Goal: Information Seeking & Learning: Learn about a topic

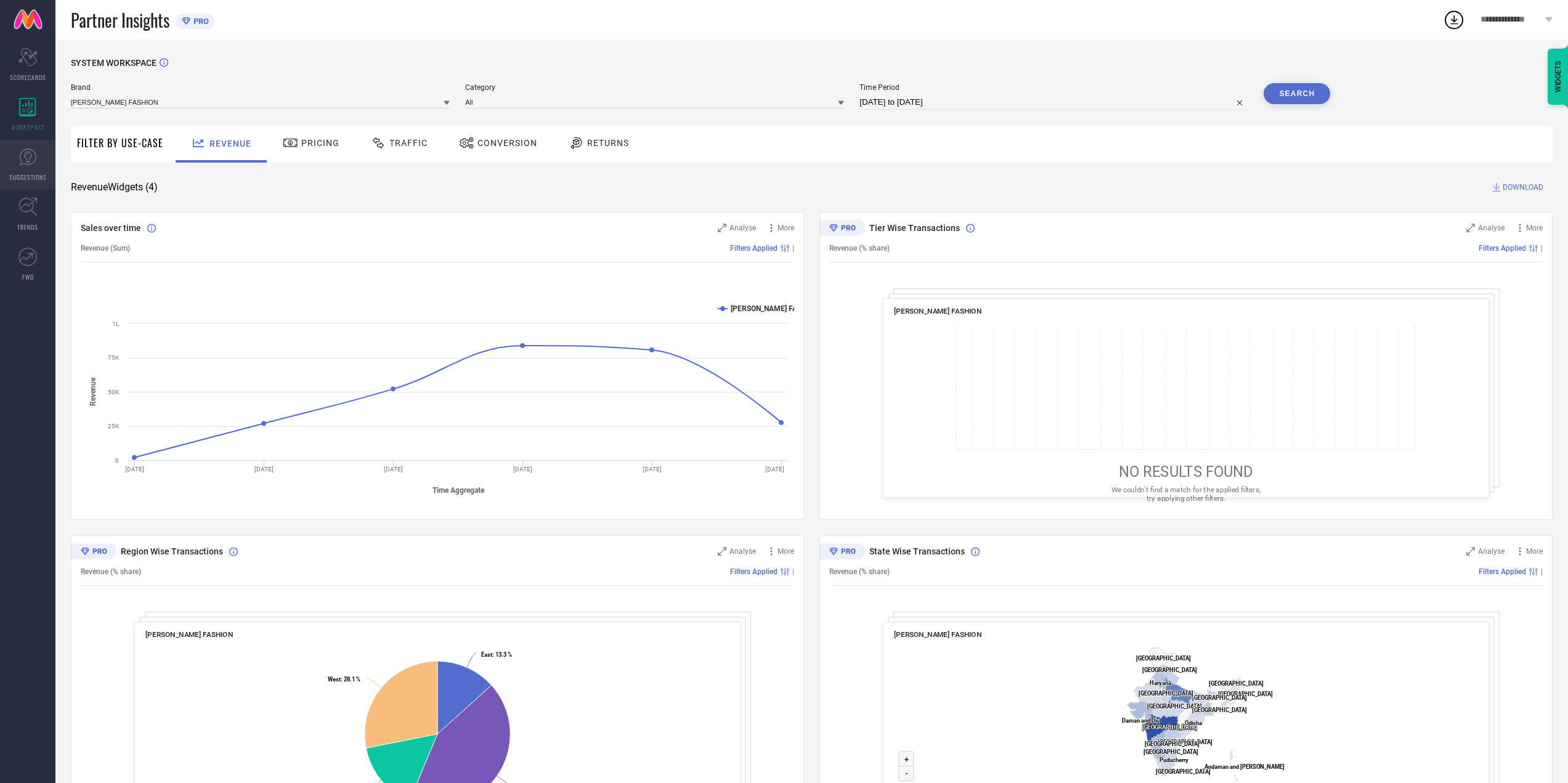
click at [27, 161] on icon at bounding box center [27, 157] width 7 height 11
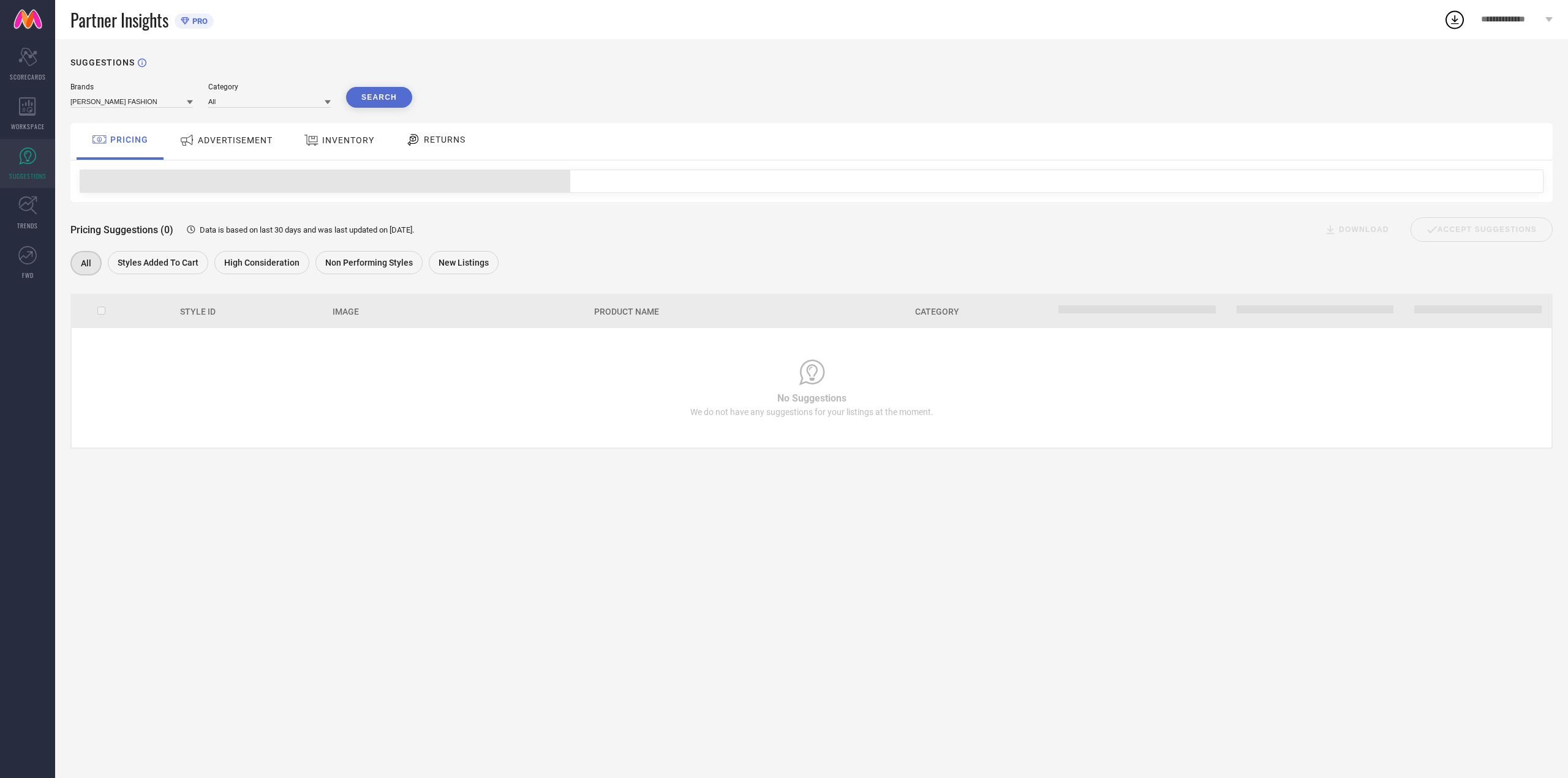
click at [257, 142] on span "ADVERTISEMENT" at bounding box center [235, 140] width 74 height 10
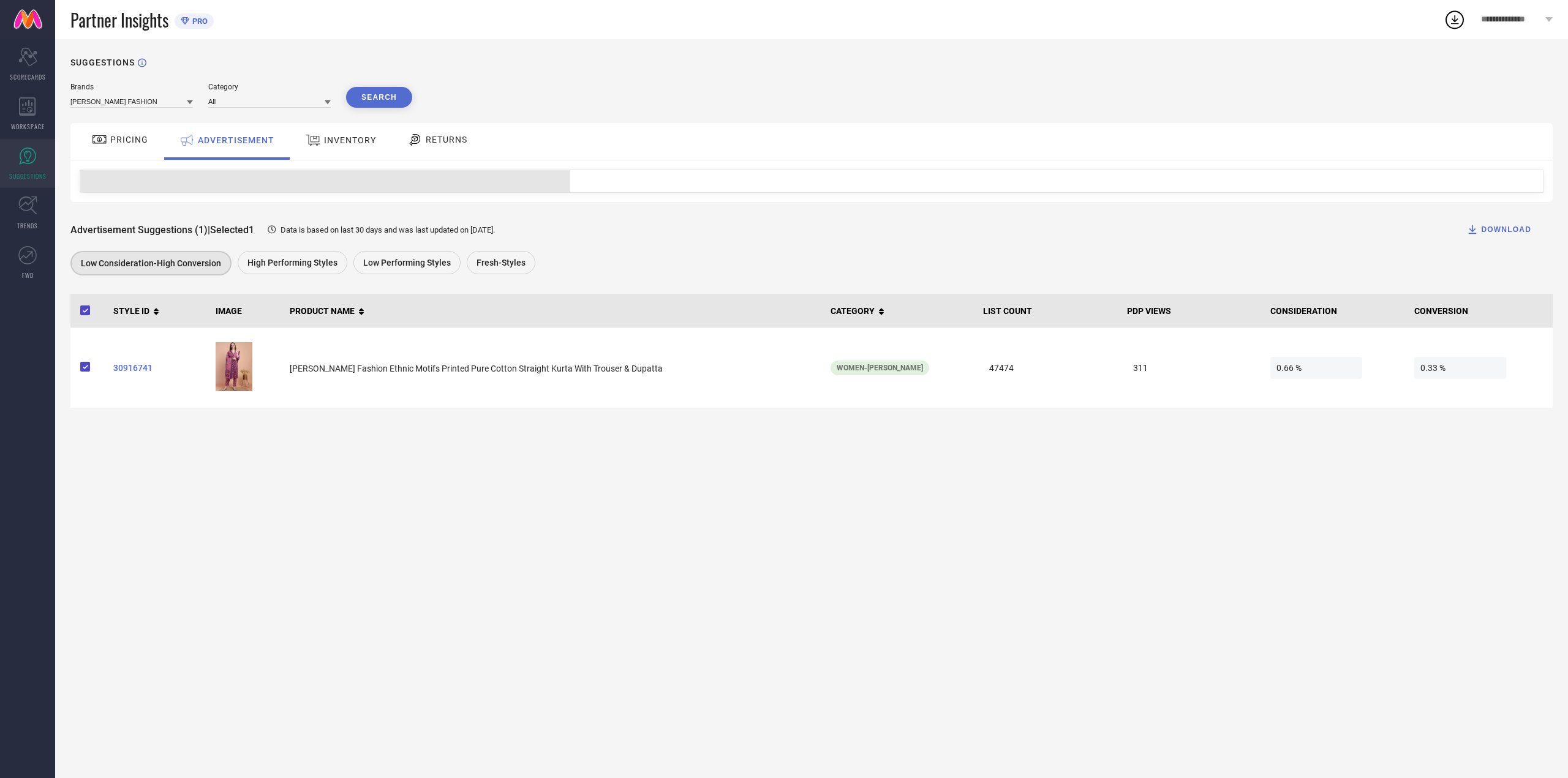
click at [278, 264] on span "High Performing Styles" at bounding box center [292, 262] width 90 height 10
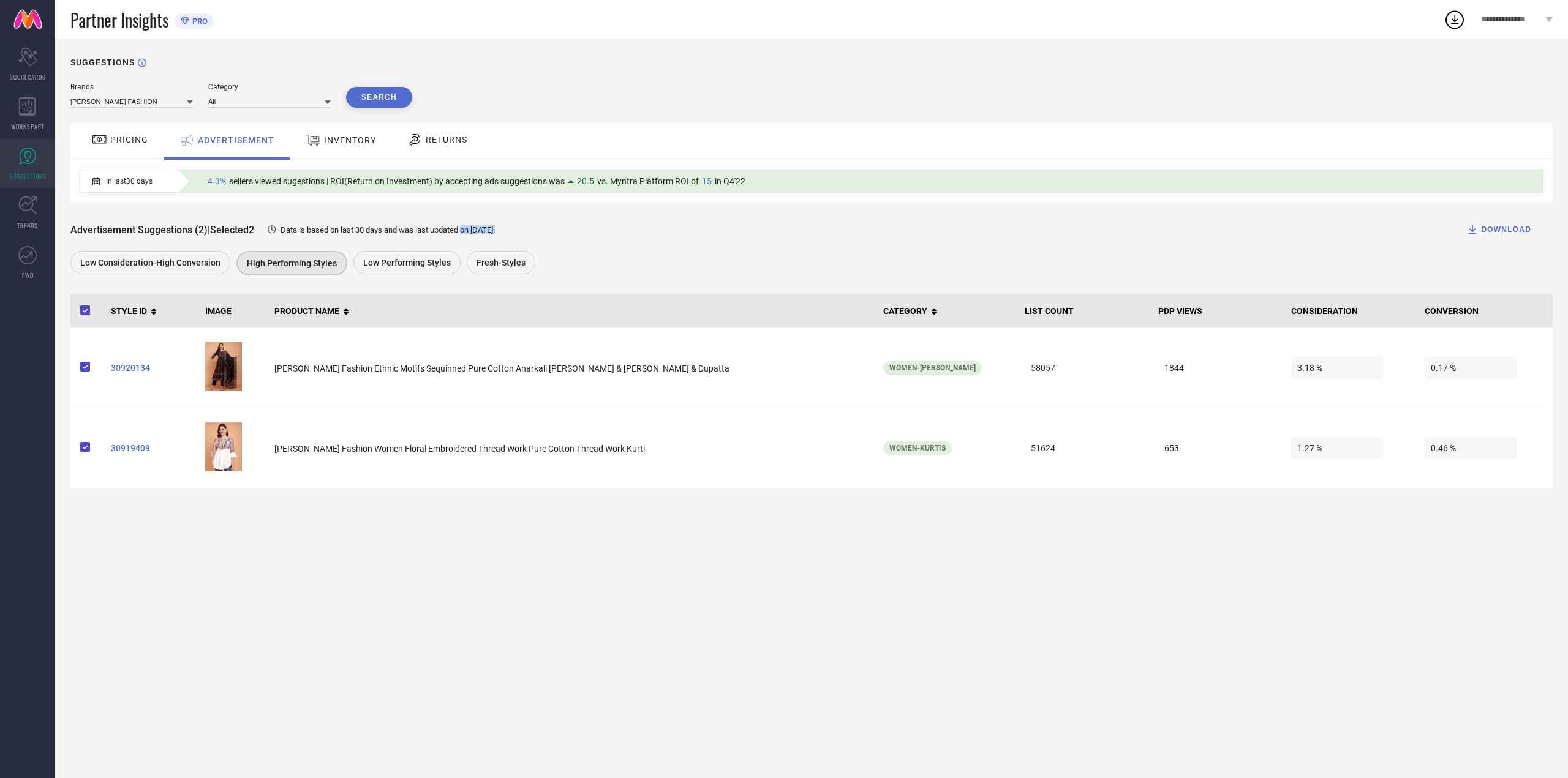
drag, startPoint x: 469, startPoint y: 234, endPoint x: 539, endPoint y: 226, distance: 70.5
click at [536, 226] on div "Advertisement Suggestions (2) | Selected 2 Data is based on last 30 days and wa…" at bounding box center [812, 230] width 1482 height 25
click at [539, 226] on div "Advertisement Suggestions (2) | Selected 2 Data is based on last 30 days and wa…" at bounding box center [812, 230] width 1482 height 25
click at [425, 268] on span "Low Performing Styles" at bounding box center [406, 262] width 87 height 10
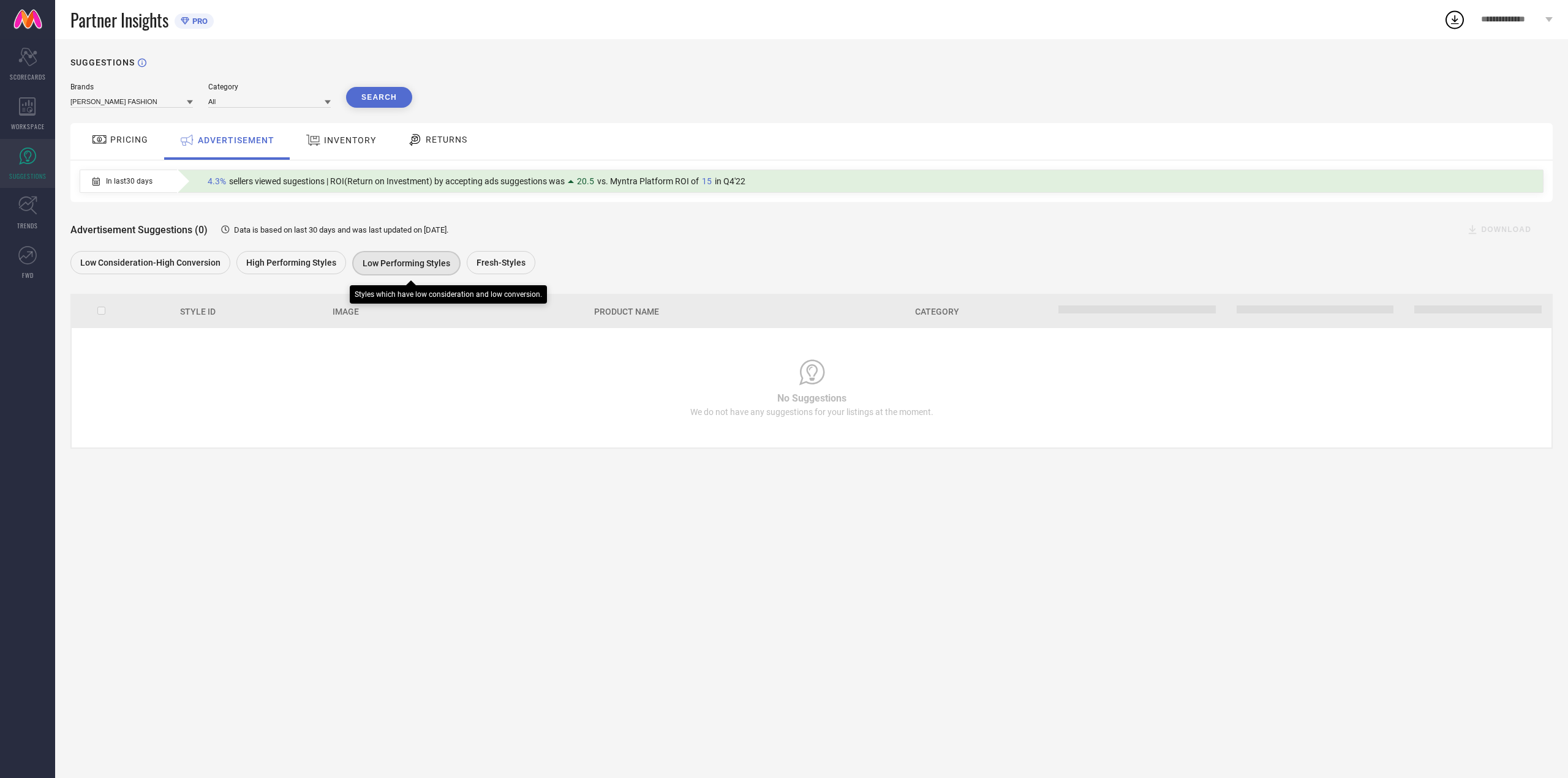
click at [315, 259] on span "High Performing Styles" at bounding box center [291, 262] width 90 height 10
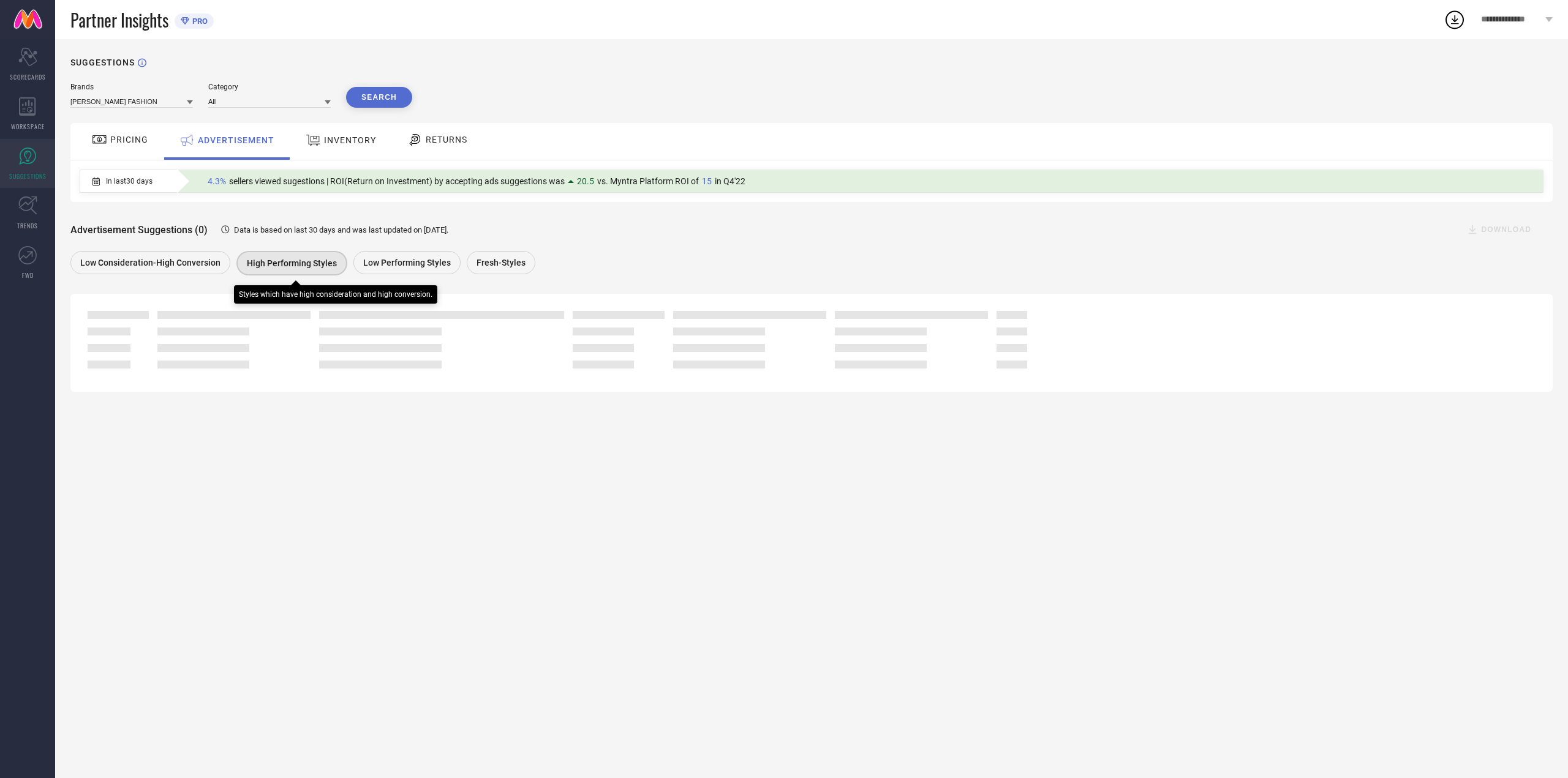
click at [159, 263] on span "Low Consideration-High Conversion" at bounding box center [150, 262] width 140 height 10
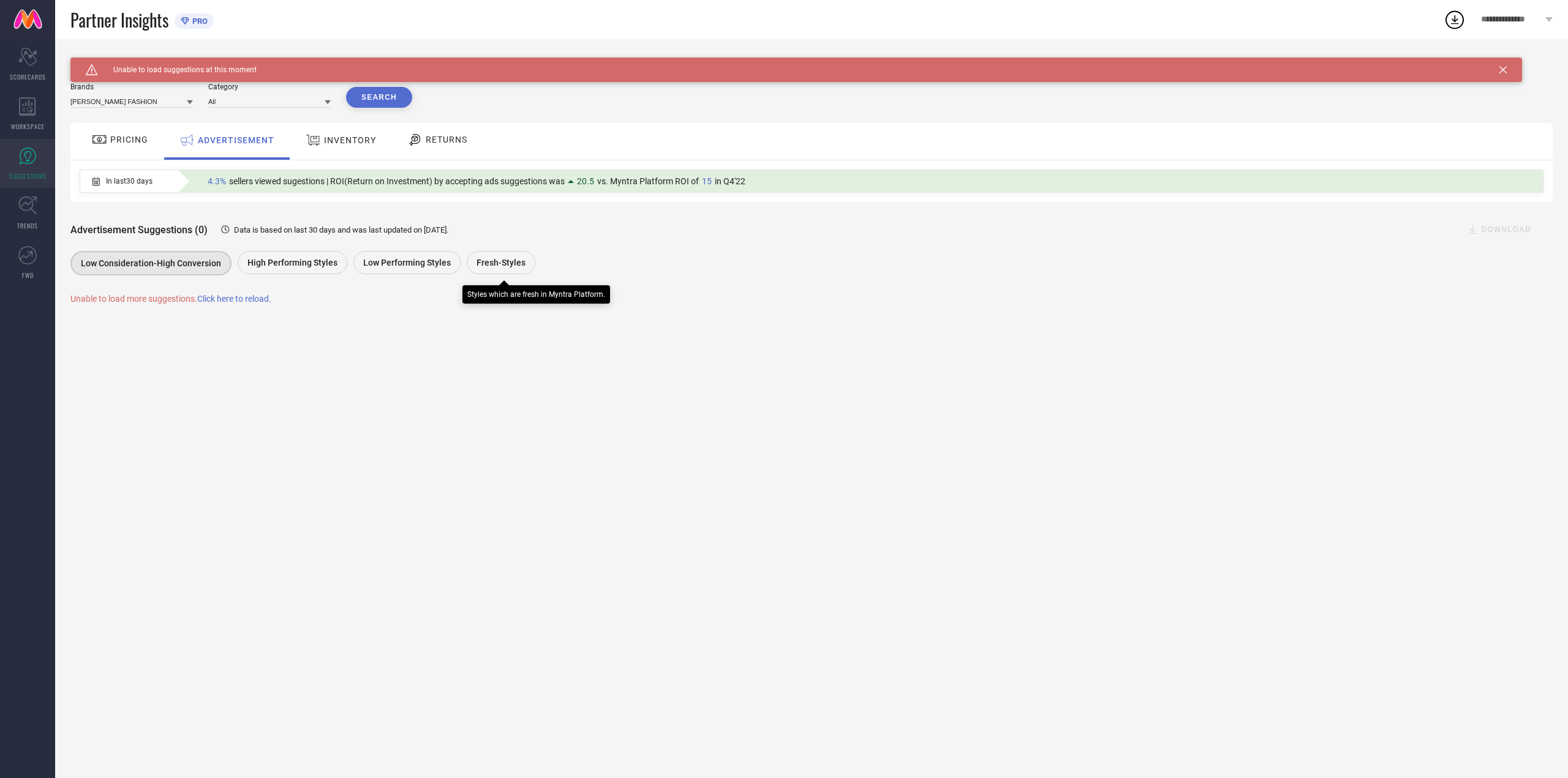
click at [496, 269] on div "Fresh-Styles" at bounding box center [501, 263] width 69 height 23
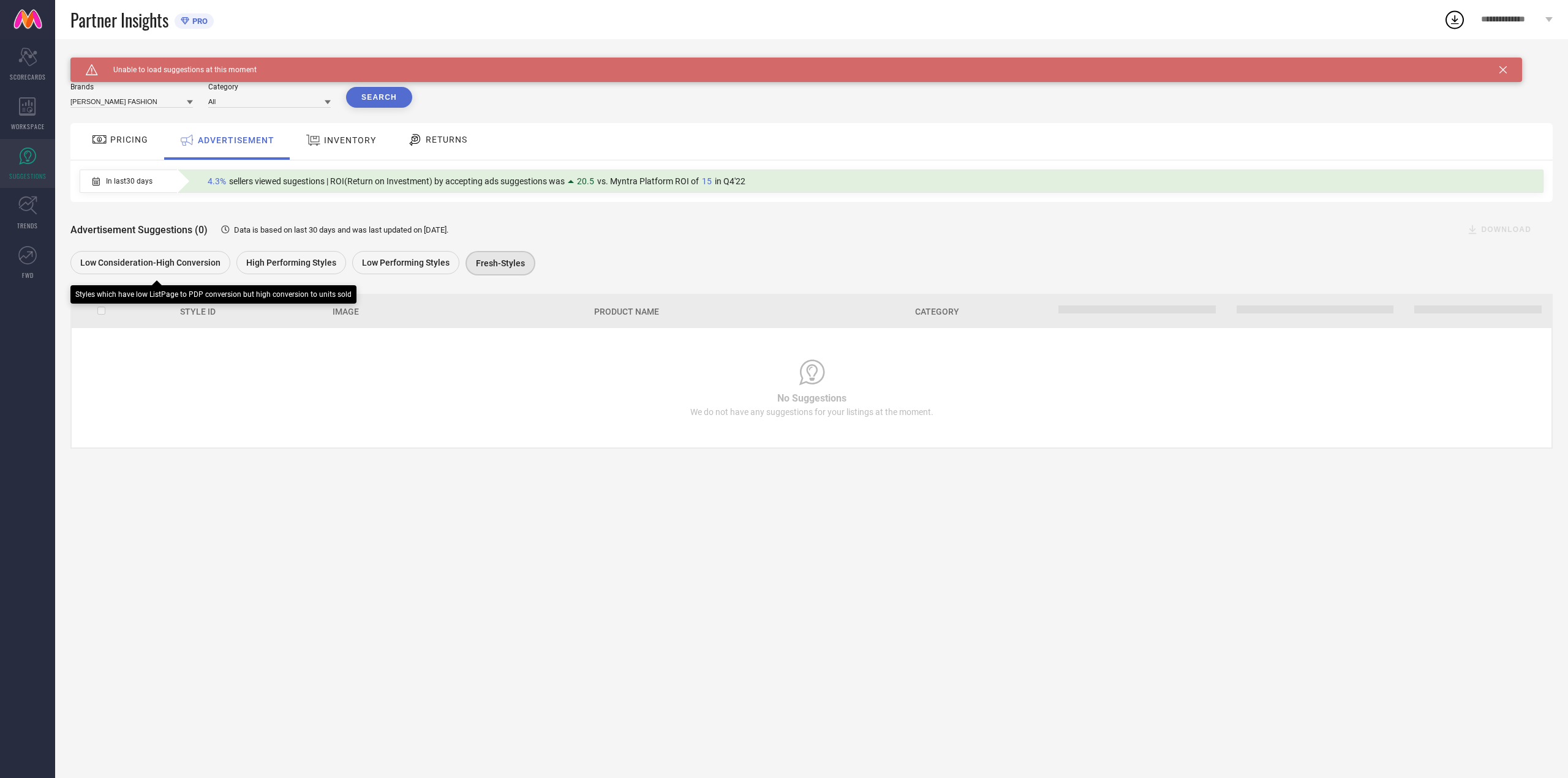
click at [161, 274] on div "Low Consideration-High Conversion" at bounding box center [150, 263] width 160 height 23
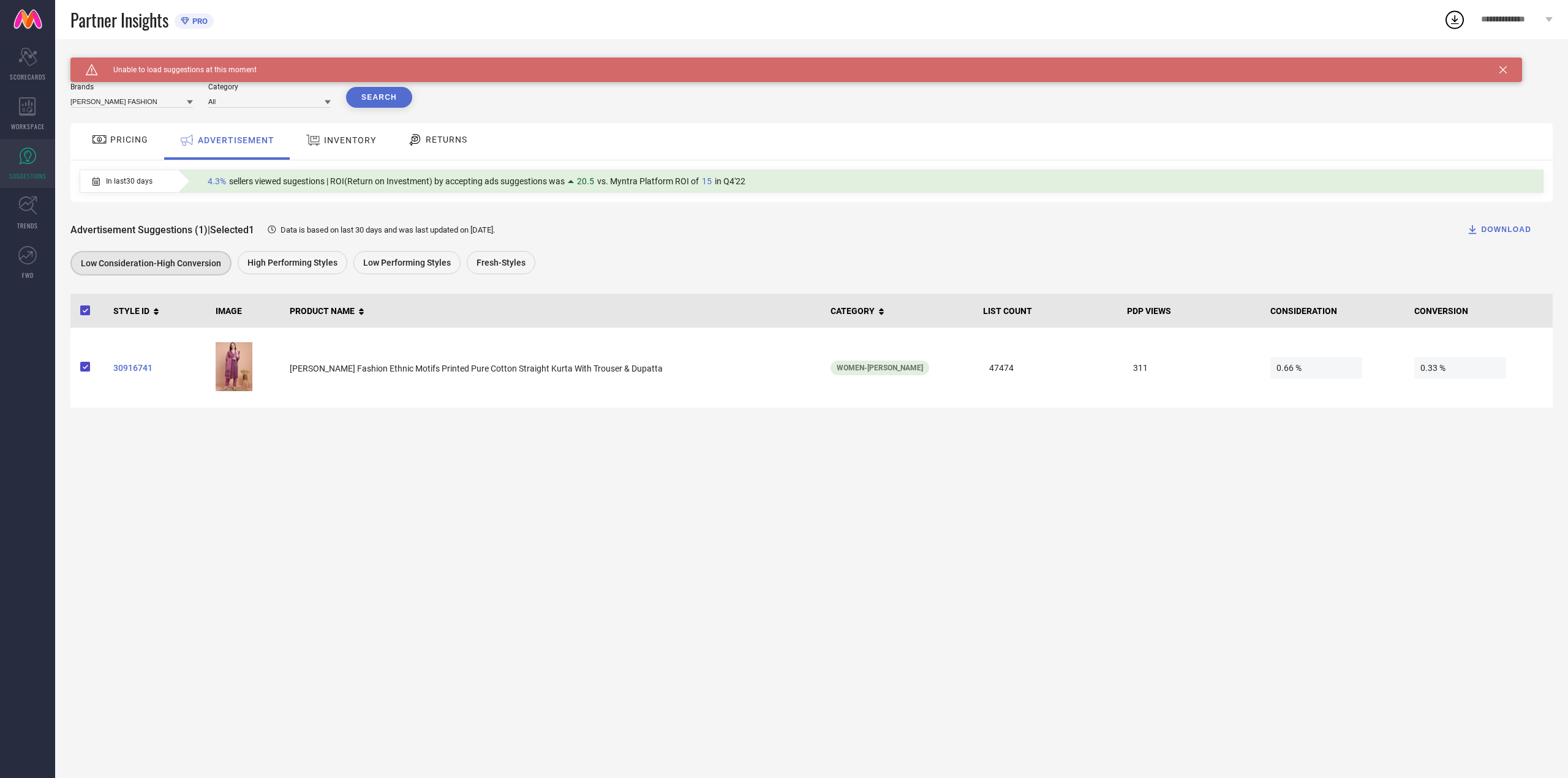
click at [136, 138] on span "PRICING" at bounding box center [129, 139] width 38 height 10
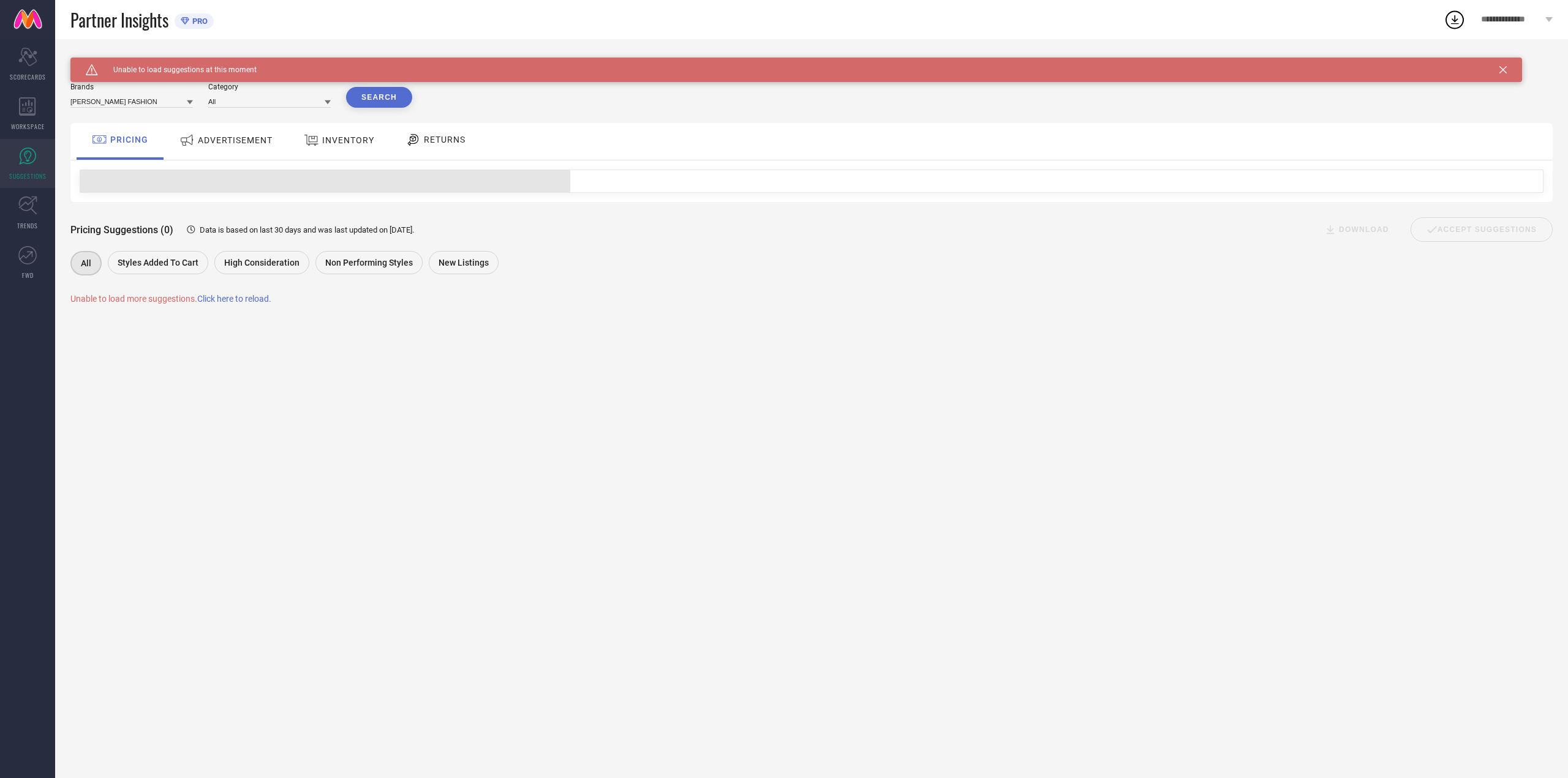
click at [371, 143] on span "INVENTORY" at bounding box center [348, 140] width 52 height 10
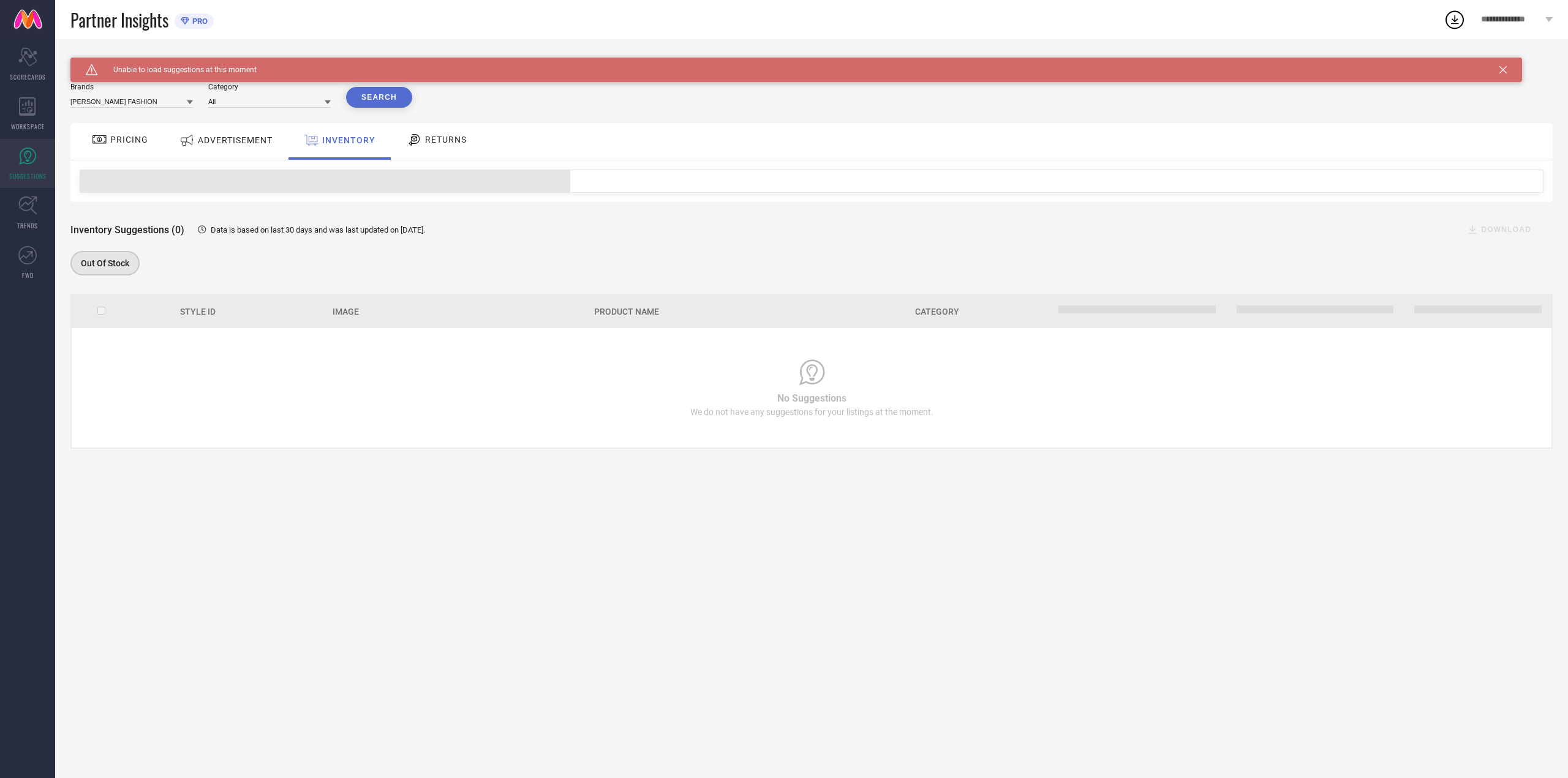
click at [480, 131] on div "RETURNS" at bounding box center [437, 141] width 91 height 37
click at [67, 144] on div "Caution Created with Sketch. Unable to load suggestions at this moment SUGGESTI…" at bounding box center [812, 409] width 1513 height 739
click at [130, 138] on span "PRICING" at bounding box center [129, 139] width 38 height 10
click at [149, 250] on div "Pricing Suggestions (0) Data is based on last 30 days and was last updated on […" at bounding box center [812, 240] width 1482 height 76
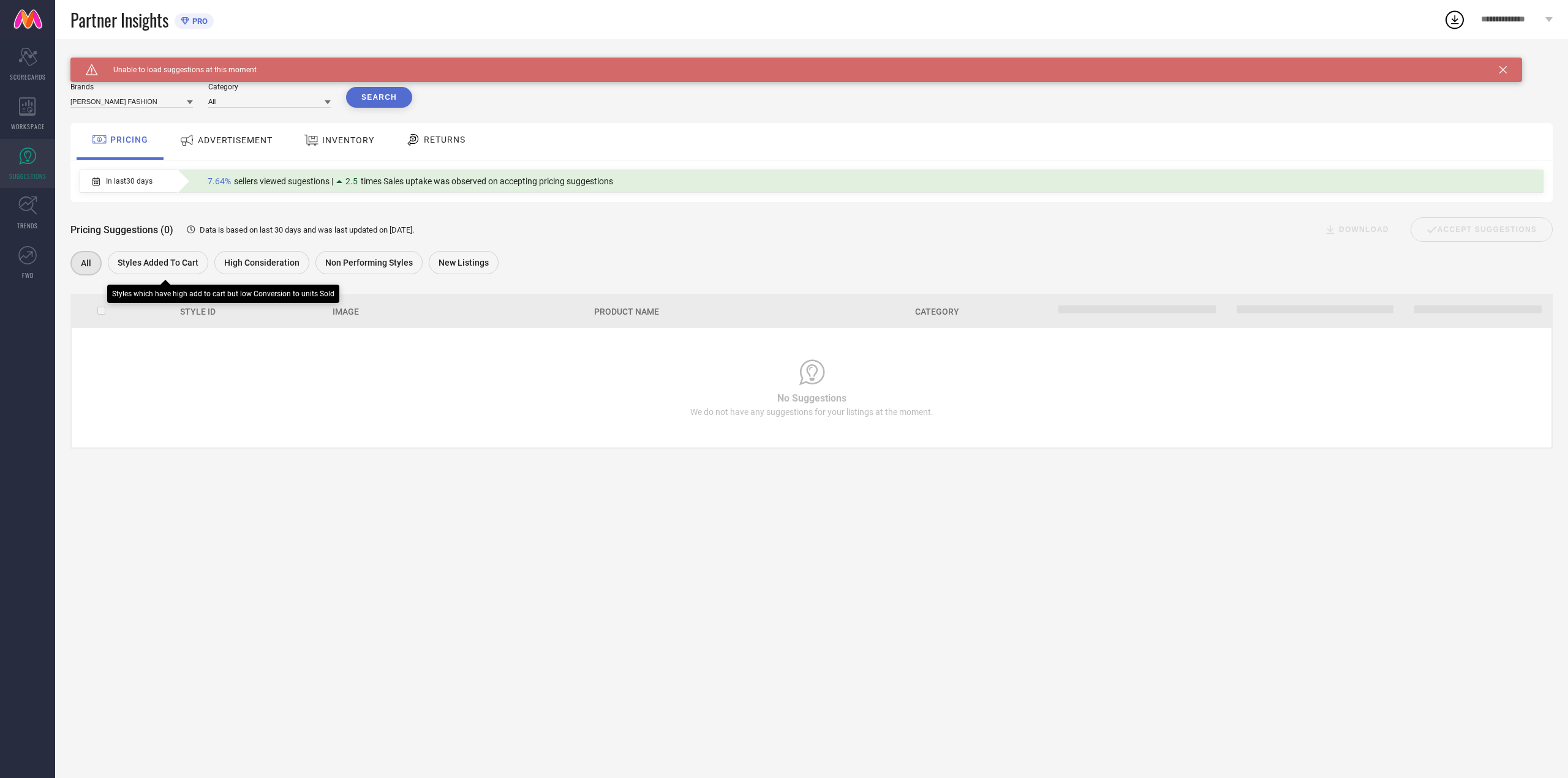
click at [149, 260] on span "Styles Added To Cart" at bounding box center [158, 262] width 81 height 10
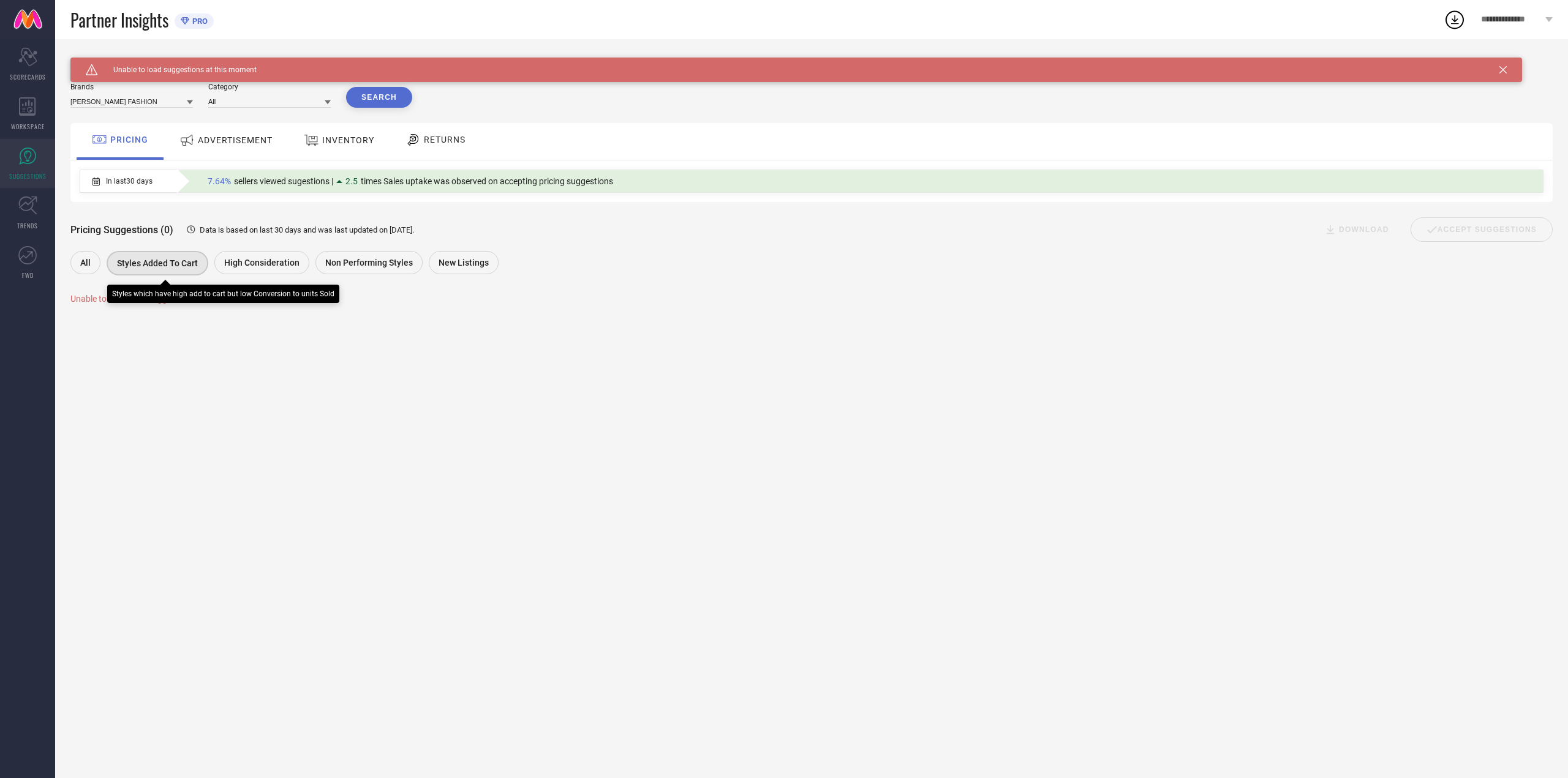
click at [257, 254] on div "High Consideration" at bounding box center [261, 263] width 95 height 23
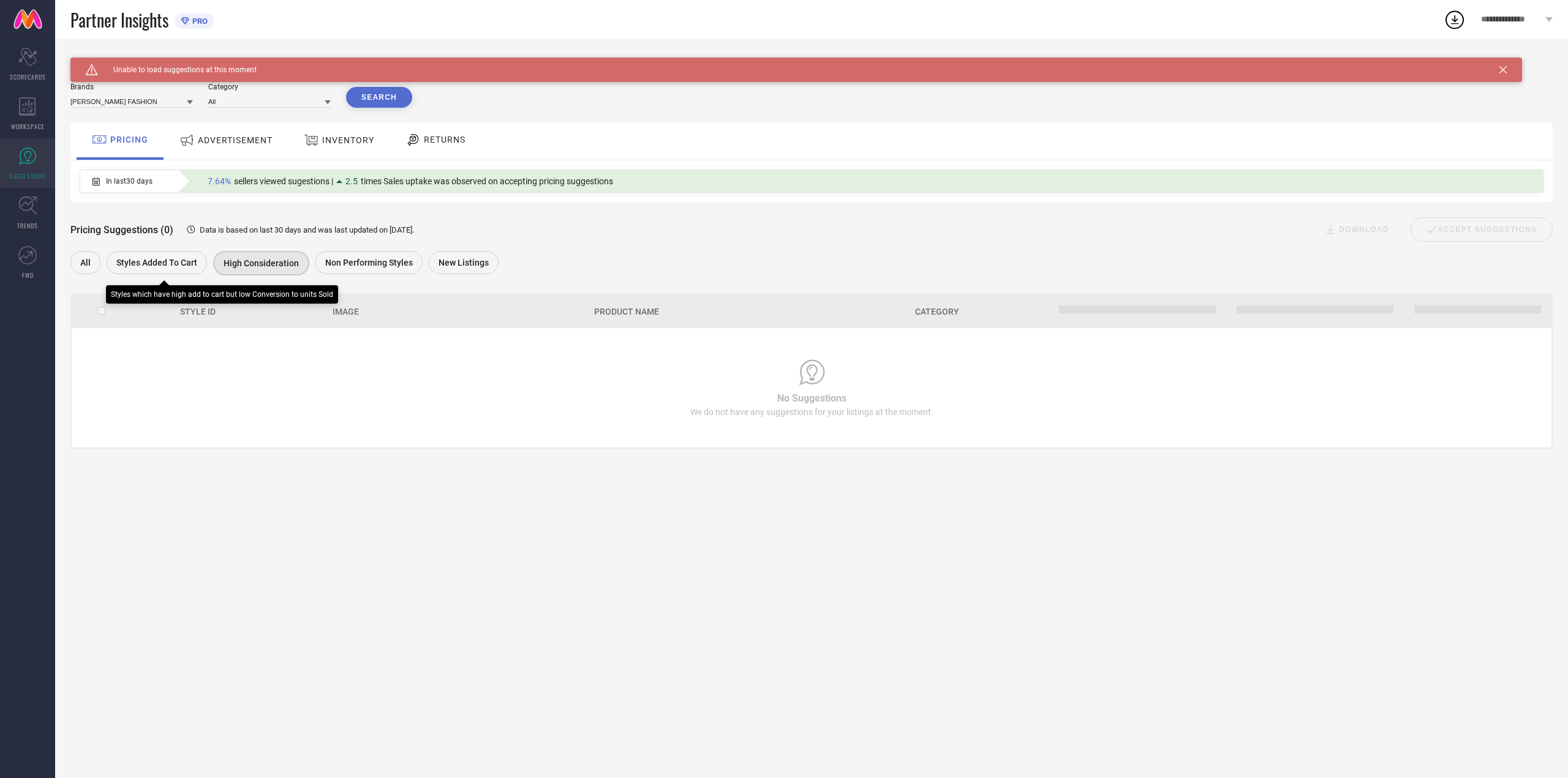
click at [80, 262] on div "All" at bounding box center [85, 263] width 30 height 23
click at [3, 204] on link "TRENDS" at bounding box center [27, 213] width 55 height 49
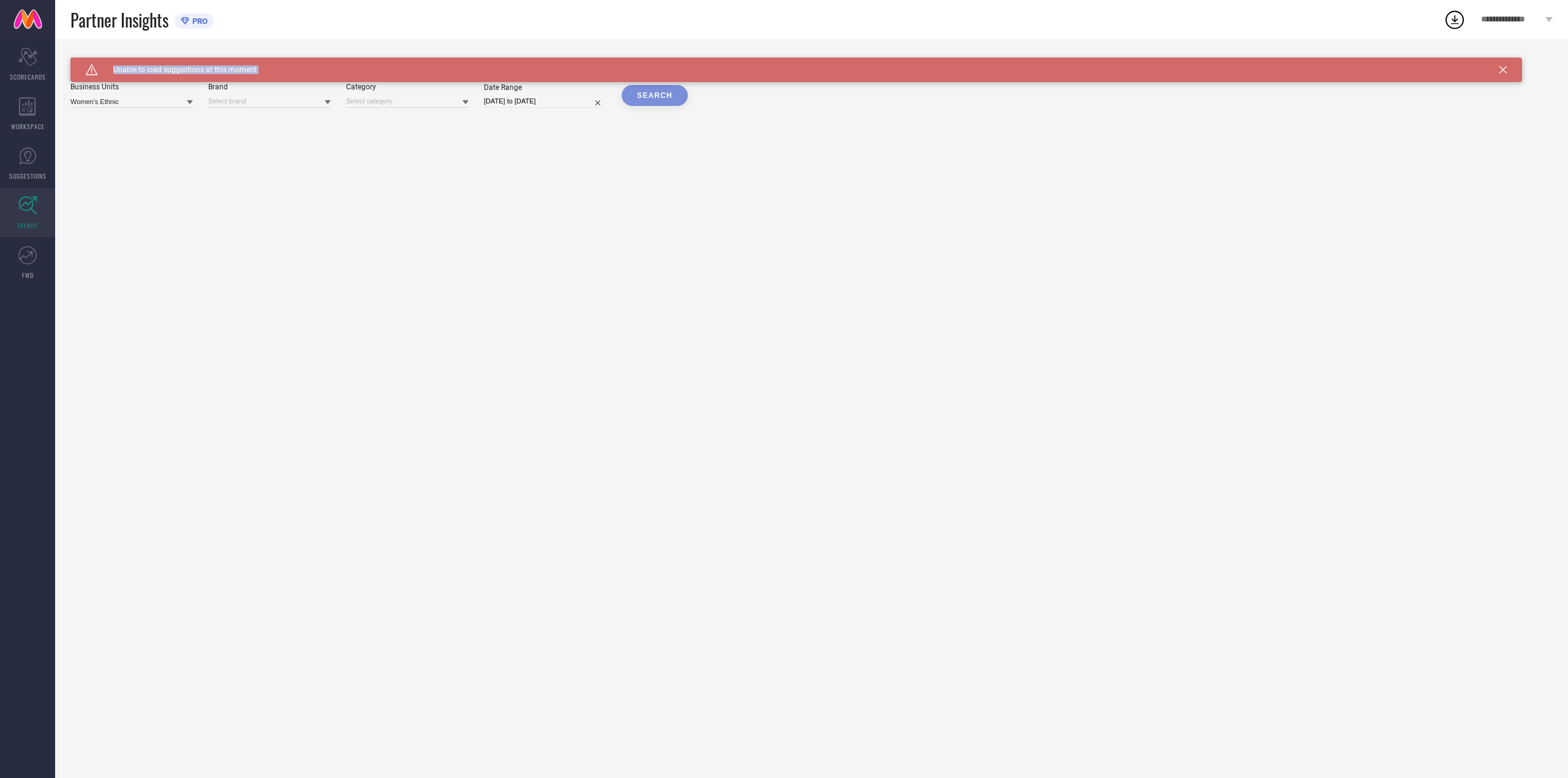
drag, startPoint x: 82, startPoint y: 63, endPoint x: 303, endPoint y: 50, distance: 221.4
click at [303, 50] on div "Caution Created with Sketch. Unable to load suggestions at this moment TRENDS B…" at bounding box center [812, 409] width 1513 height 739
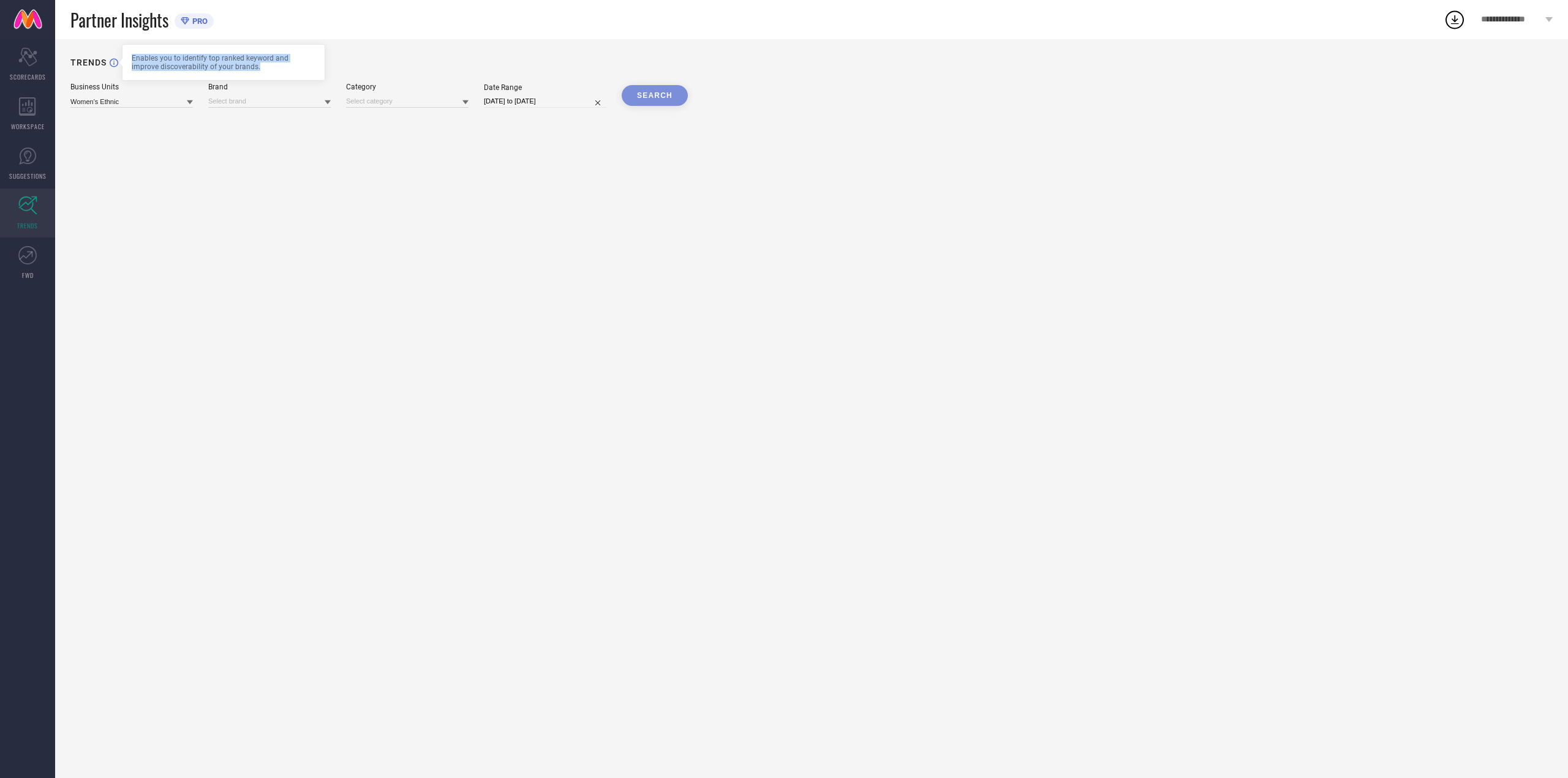
drag, startPoint x: 131, startPoint y: 54, endPoint x: 242, endPoint y: 63, distance: 111.4
click at [242, 63] on div "Enables you to identify top ranked keyword and improve discoverability of your …" at bounding box center [223, 62] width 203 height 37
click at [242, 63] on div "Enables you to identify top ranked keyword and improve discoverability of your …" at bounding box center [223, 62] width 184 height 17
click at [639, 32] on div "Partner Insights PRO" at bounding box center [757, 19] width 1373 height 39
click at [1514, 19] on span "**********" at bounding box center [1511, 20] width 61 height 10
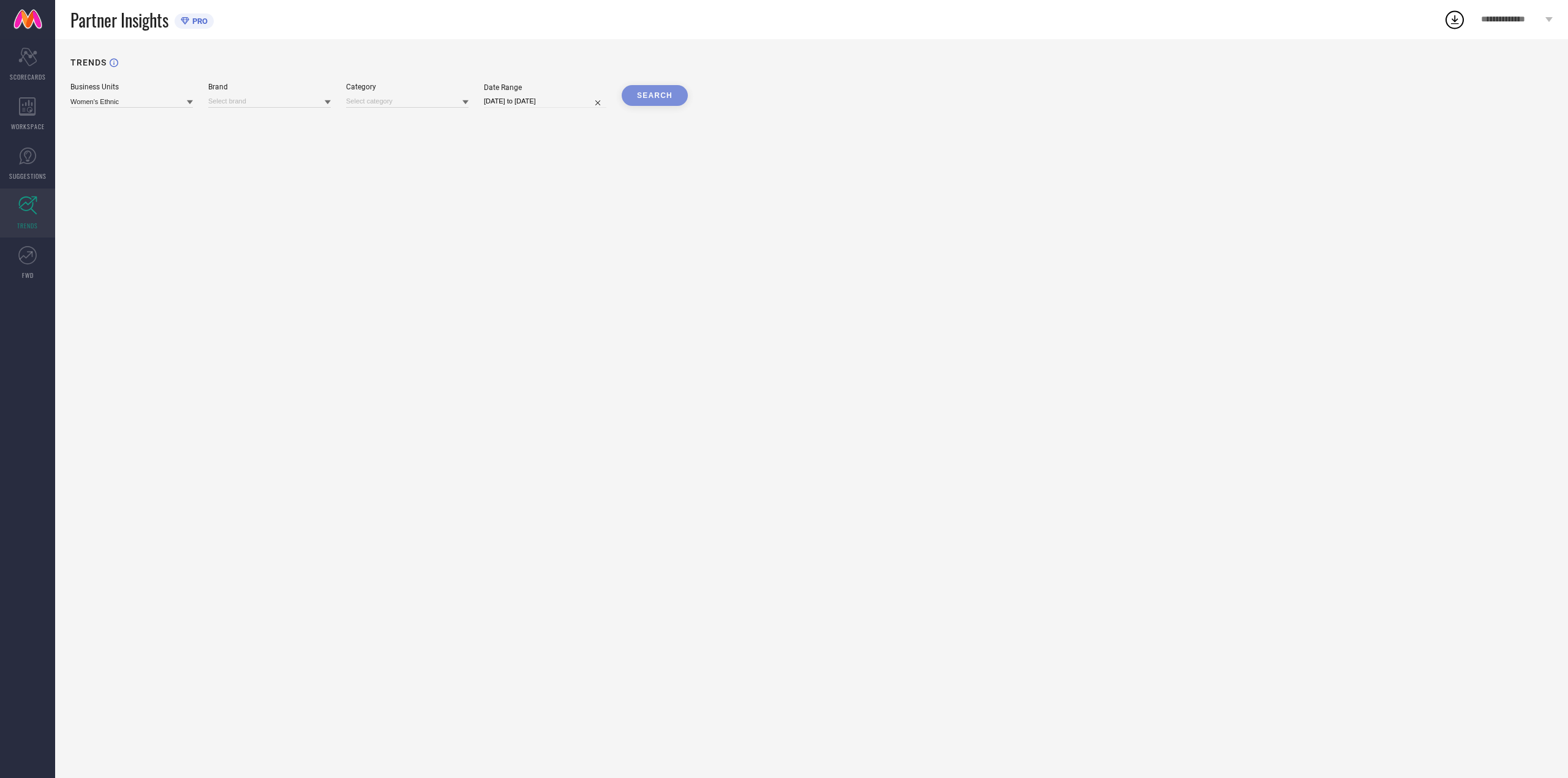
click at [1323, 28] on div "Partner Insights PRO" at bounding box center [757, 19] width 1373 height 39
drag, startPoint x: 1567, startPoint y: 15, endPoint x: 1414, endPoint y: 14, distance: 153.0
click at [1414, 14] on div "**********" at bounding box center [812, 19] width 1513 height 39
click at [1414, 14] on div "Partner Insights PRO" at bounding box center [757, 19] width 1373 height 39
drag, startPoint x: 64, startPoint y: 52, endPoint x: 657, endPoint y: 116, distance: 596.4
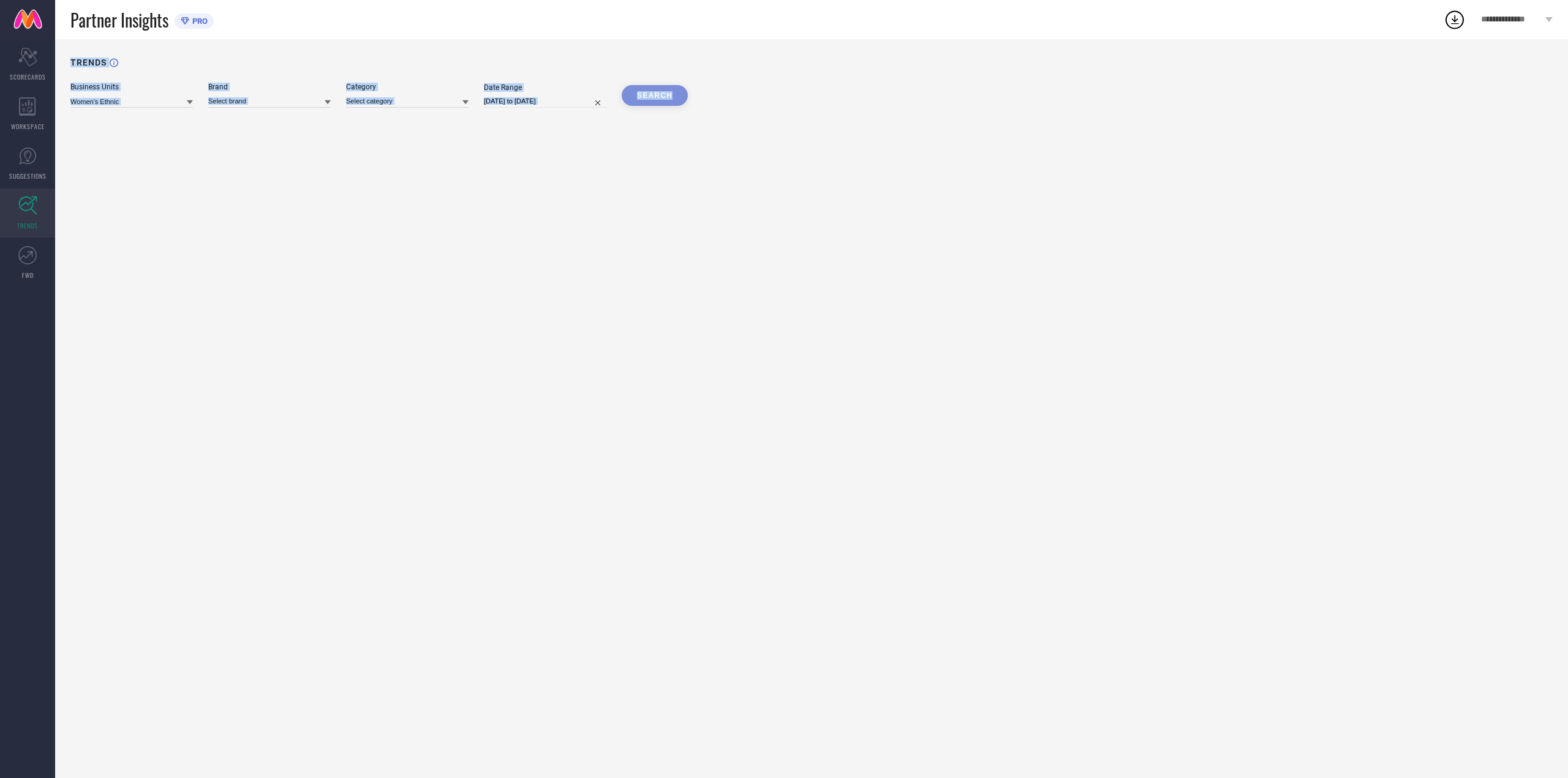
click at [657, 116] on div "TRENDS Business Units Women's Ethnic Brand Category Date Range [DATE] to [DATE]…" at bounding box center [812, 409] width 1513 height 739
click at [667, 113] on div "TRENDS Business Units Women's Ethnic Brand Category Date Range [DATE] to [DATE]…" at bounding box center [812, 409] width 1513 height 739
click at [668, 92] on div "SEARCH" at bounding box center [655, 96] width 66 height 21
click at [43, 115] on div "WORKSPACE" at bounding box center [27, 114] width 55 height 49
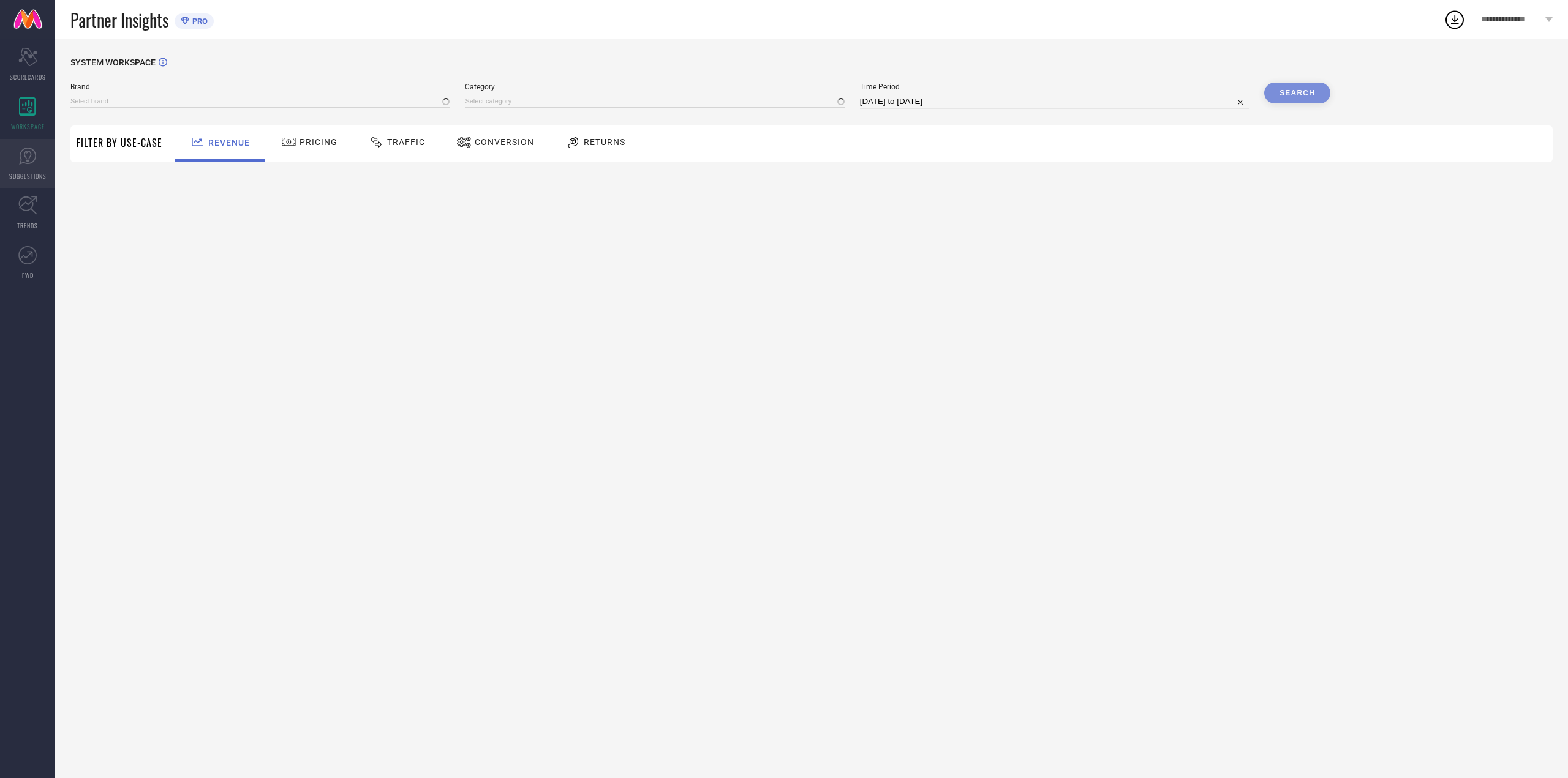
type input "[PERSON_NAME] FASHION"
type input "All"
click at [28, 163] on icon at bounding box center [27, 156] width 17 height 17
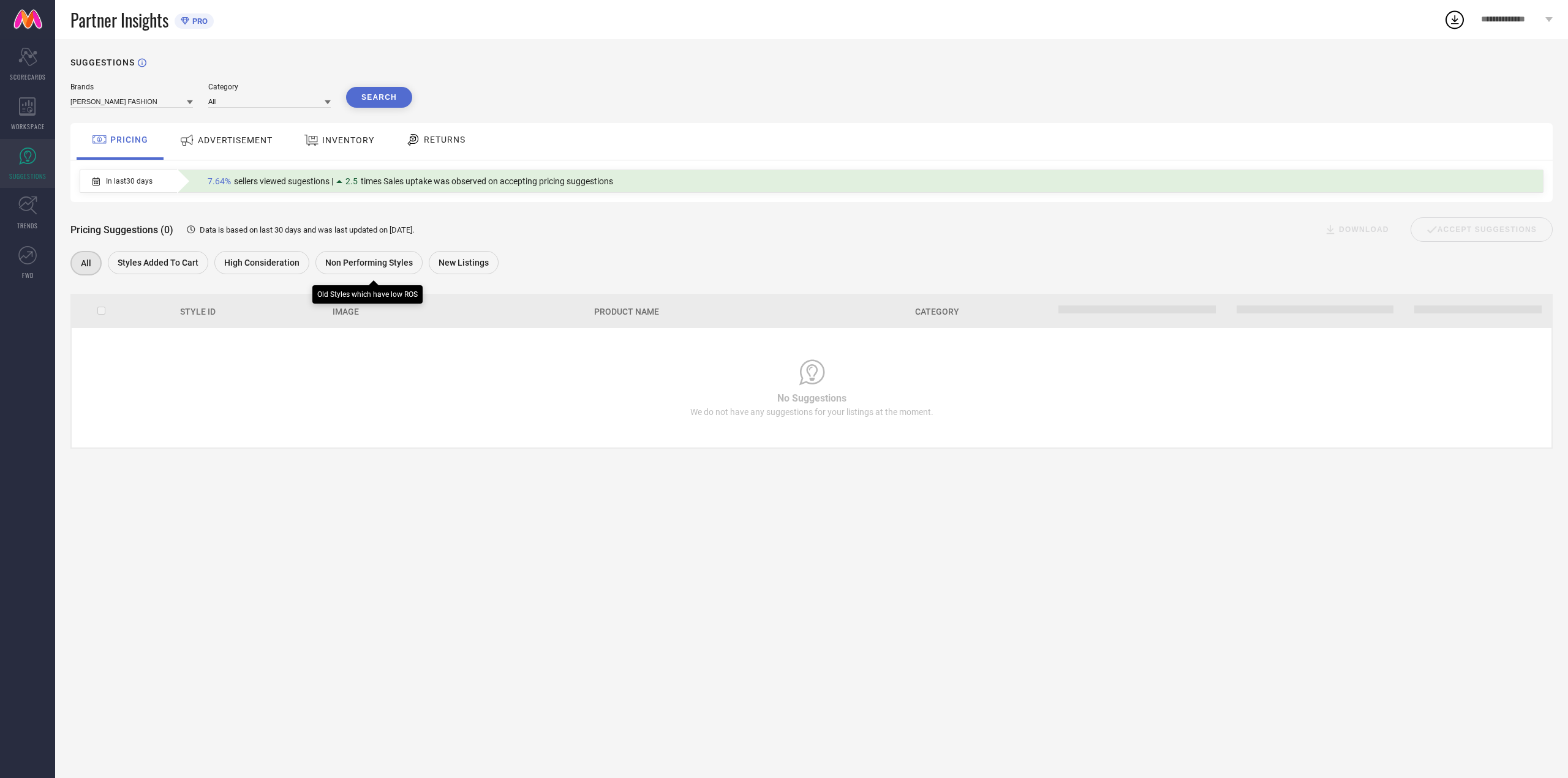
click at [349, 270] on div "Non Performing Styles" at bounding box center [369, 263] width 107 height 23
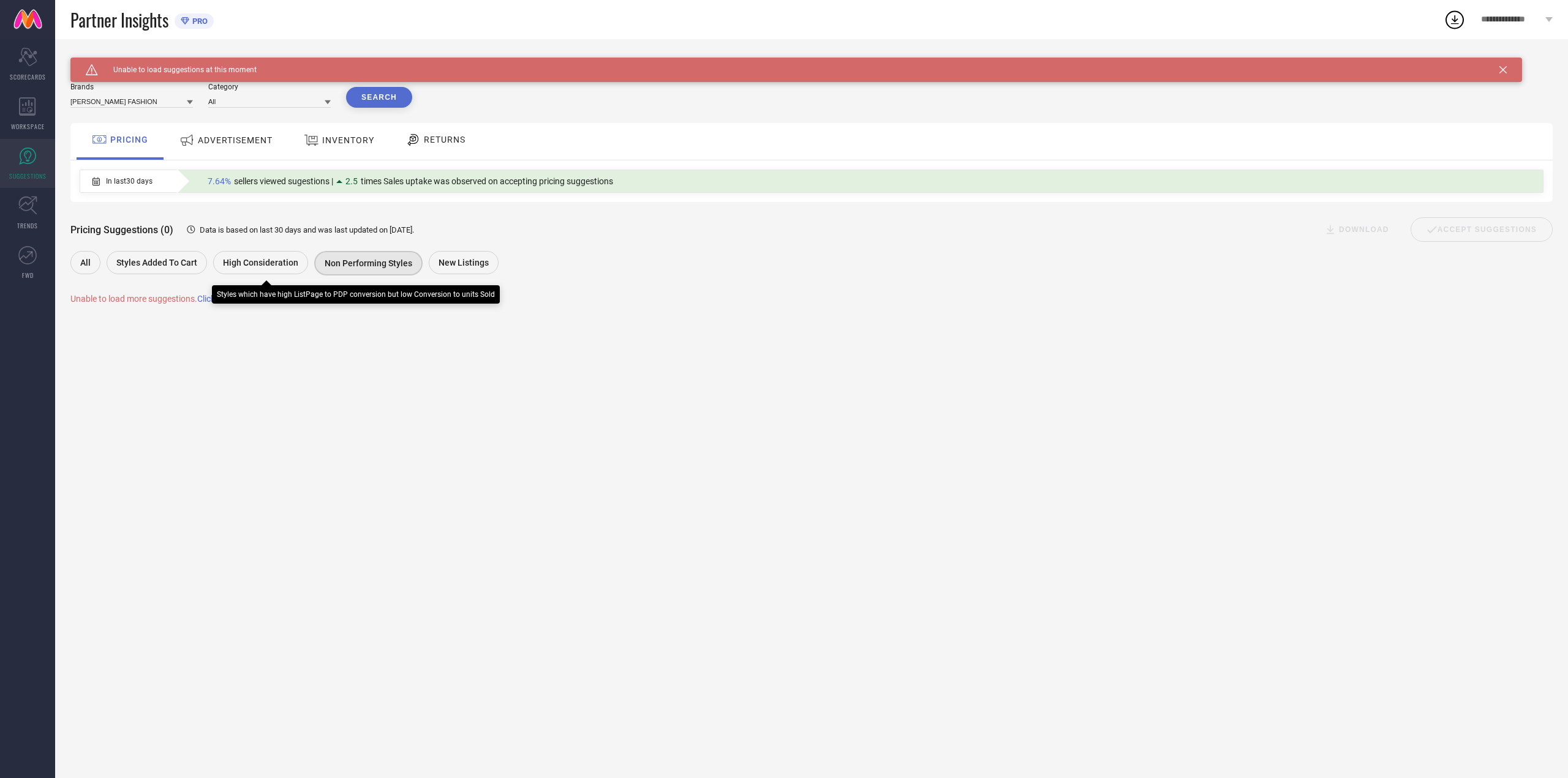
click at [272, 263] on span "High Consideration" at bounding box center [260, 262] width 75 height 10
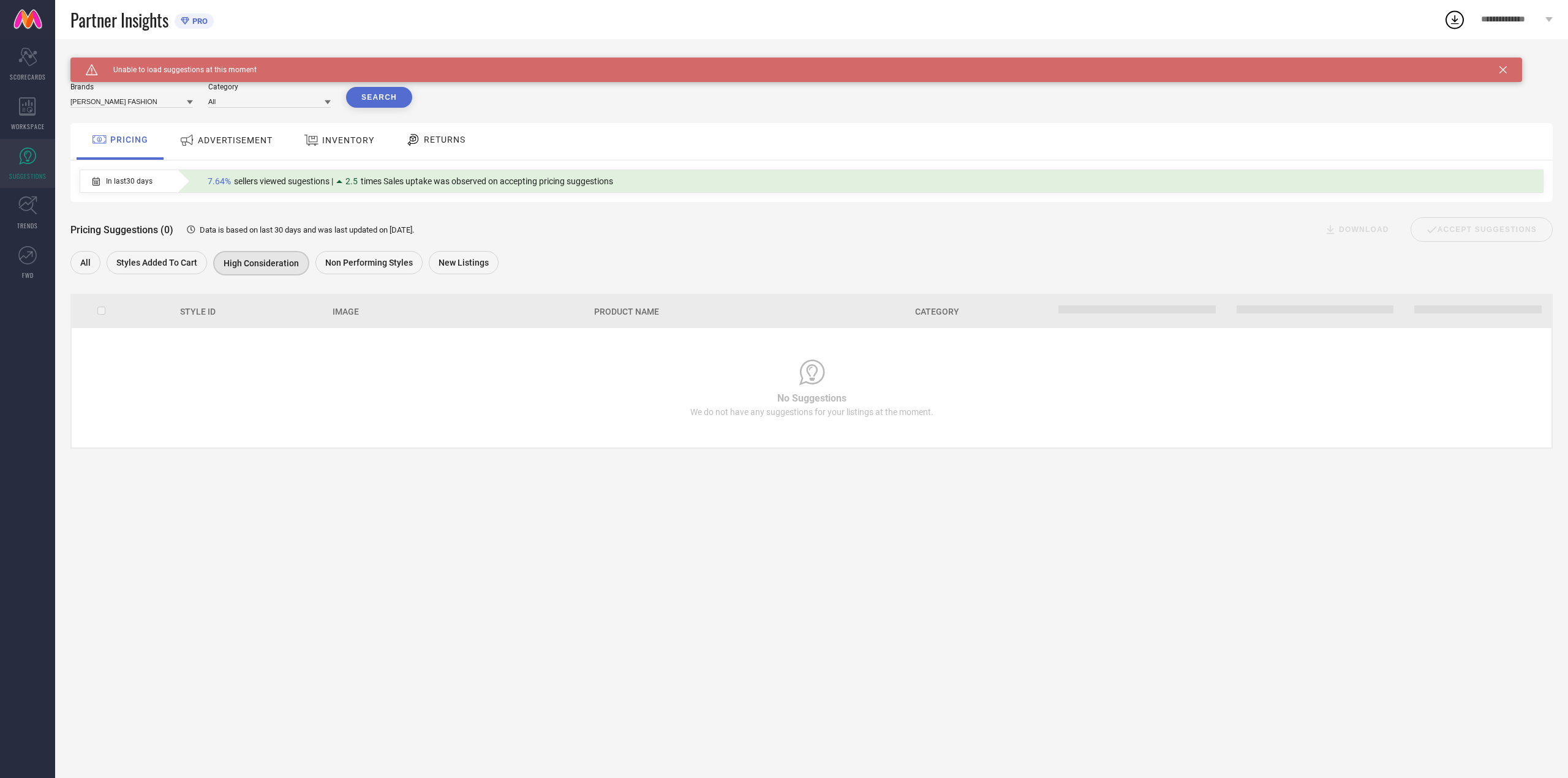
click at [366, 260] on span "Non Performing Styles" at bounding box center [369, 262] width 87 height 10
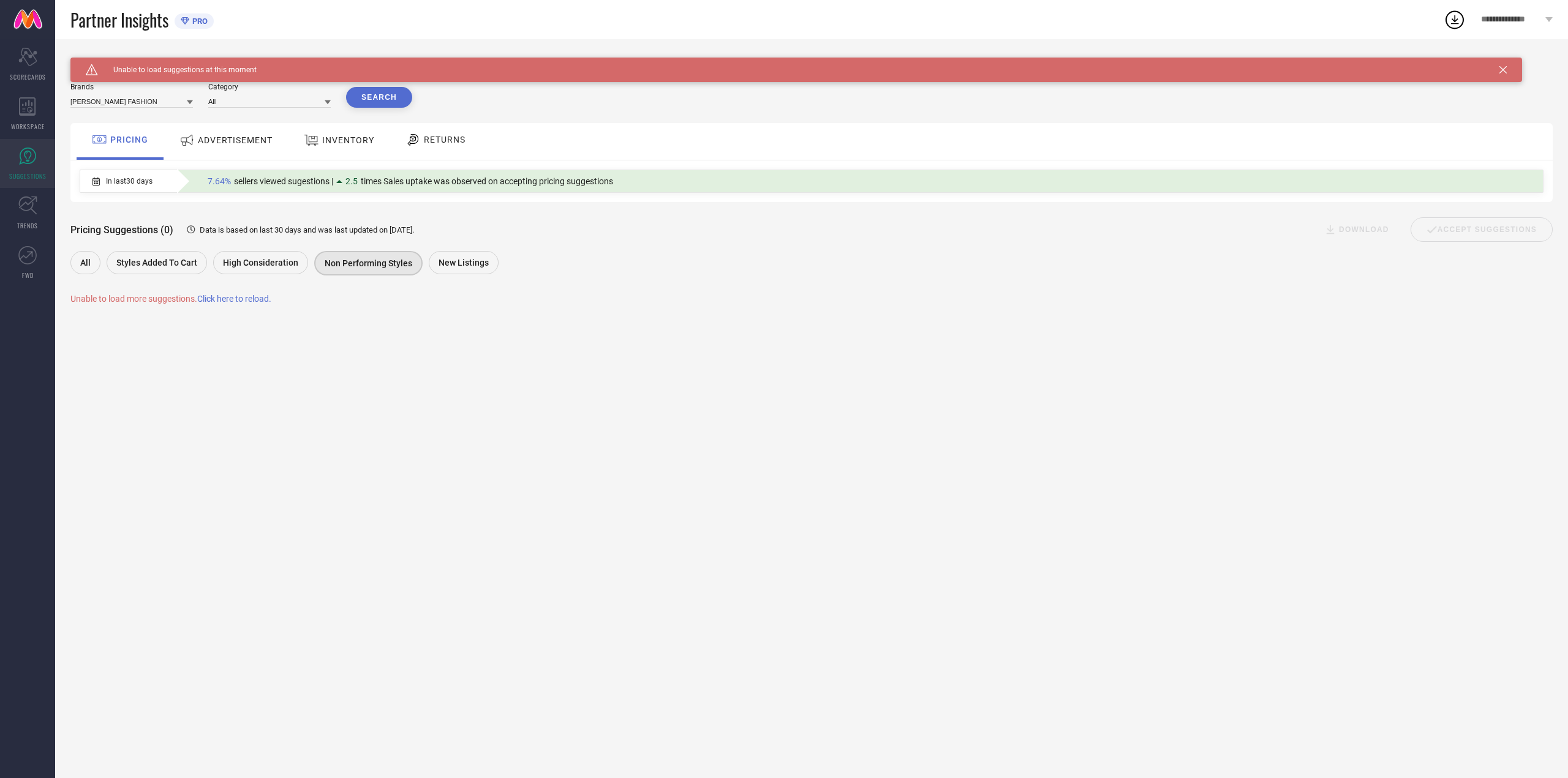
click at [259, 298] on span "Click here to reload." at bounding box center [234, 298] width 74 height 10
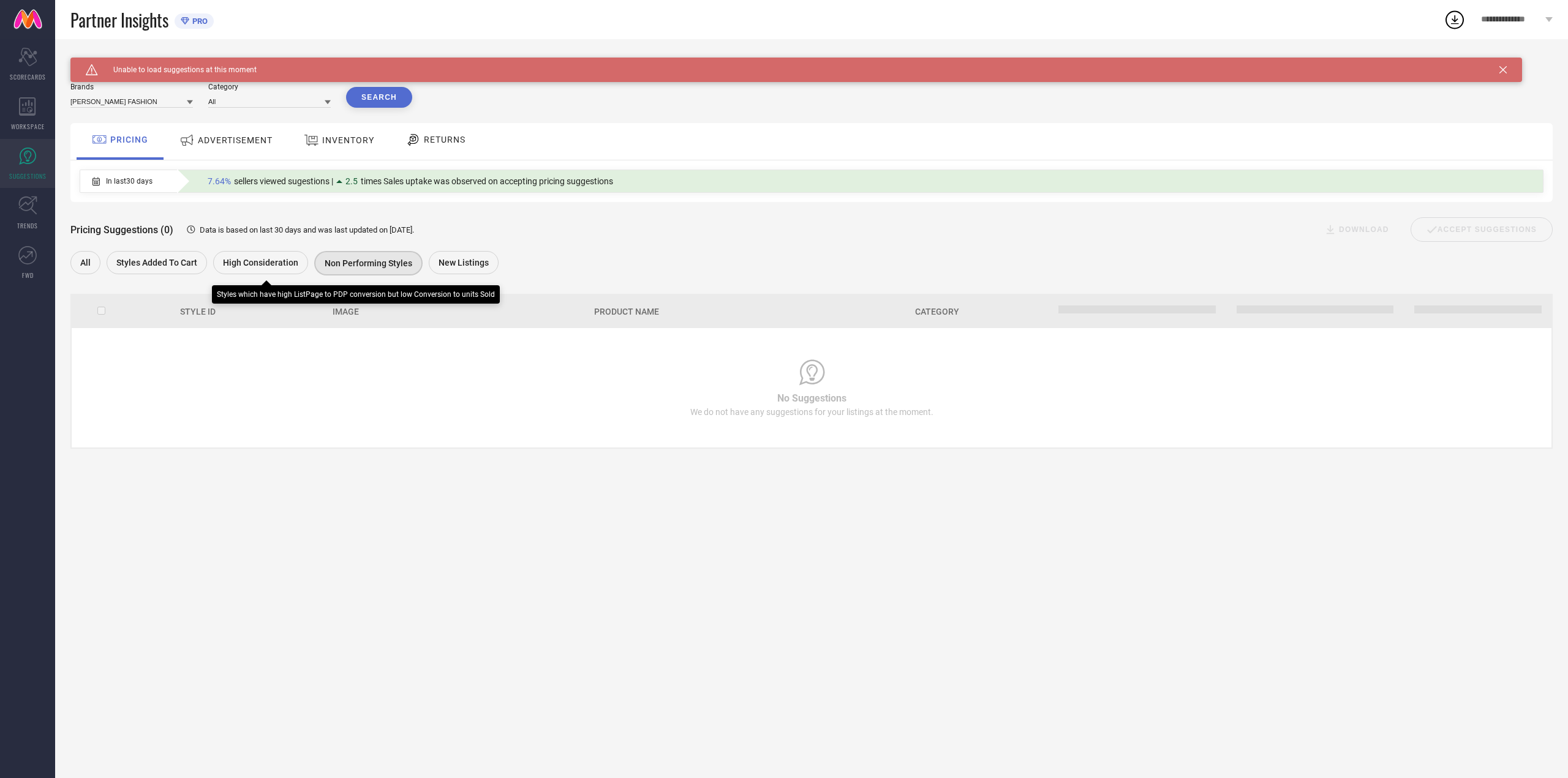
click at [272, 265] on span "High Consideration" at bounding box center [260, 262] width 75 height 10
click at [188, 265] on span "Styles Added To Cart" at bounding box center [157, 262] width 81 height 10
click at [340, 265] on span "Non Performing Styles" at bounding box center [369, 262] width 87 height 10
click at [193, 270] on div "Styles Added To Cart" at bounding box center [157, 263] width 100 height 23
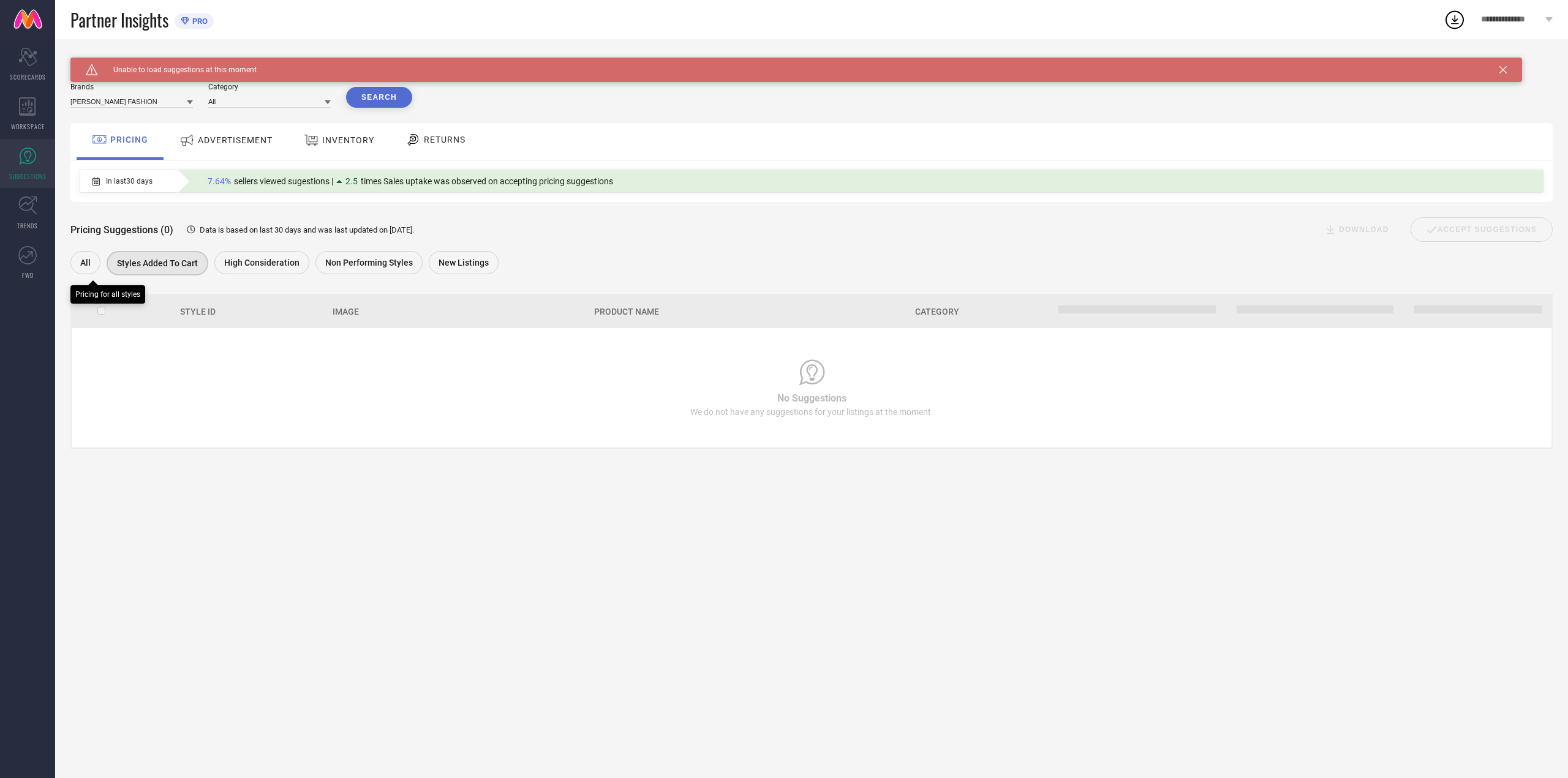
click at [103, 257] on div "All" at bounding box center [89, 264] width 36 height 27
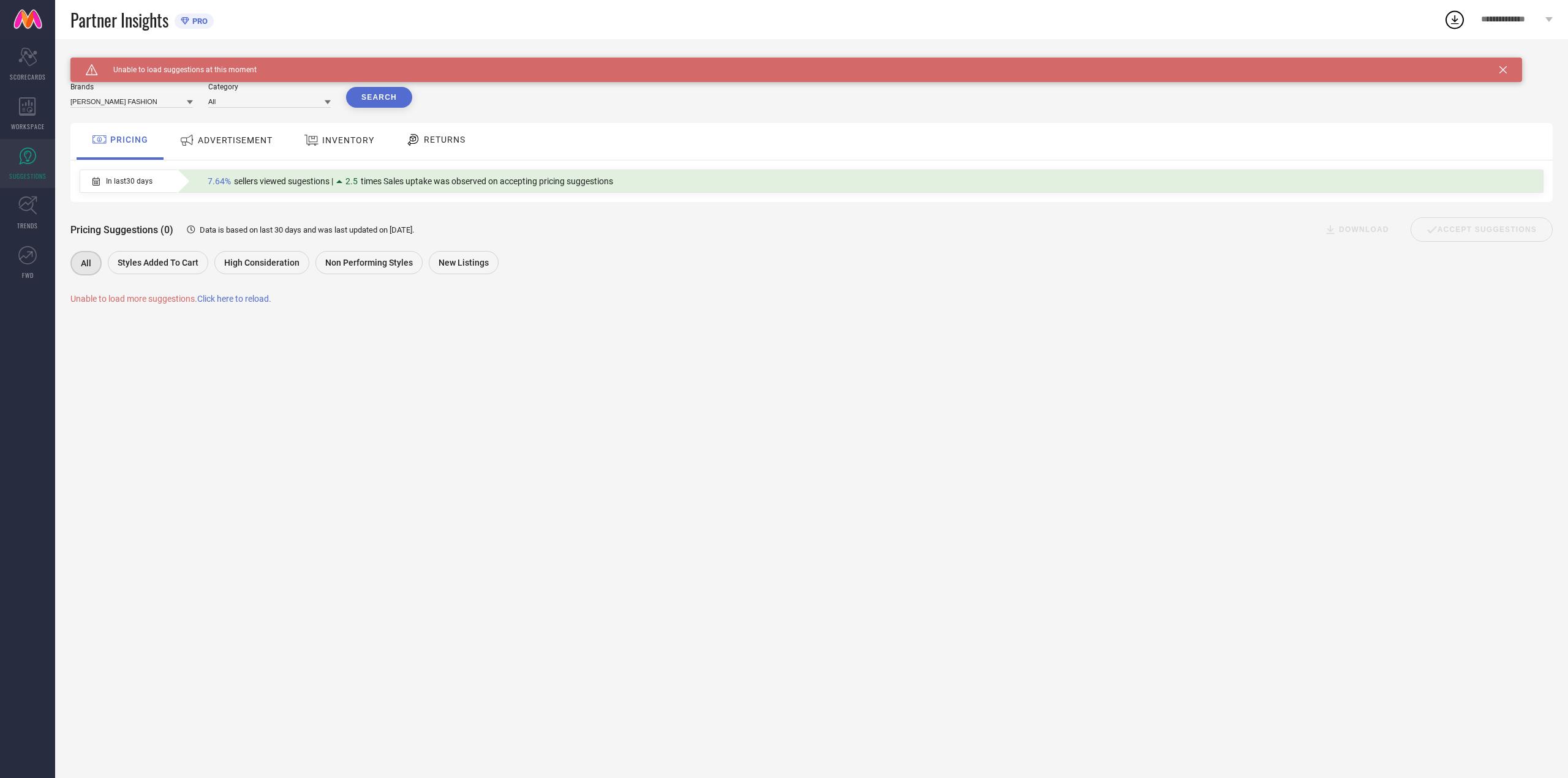
click at [237, 306] on div "Caution Created with Sketch. Unable to load suggestions at this moment SUGGESTI…" at bounding box center [812, 409] width 1513 height 739
click at [237, 303] on span "Click here to reload." at bounding box center [234, 298] width 74 height 10
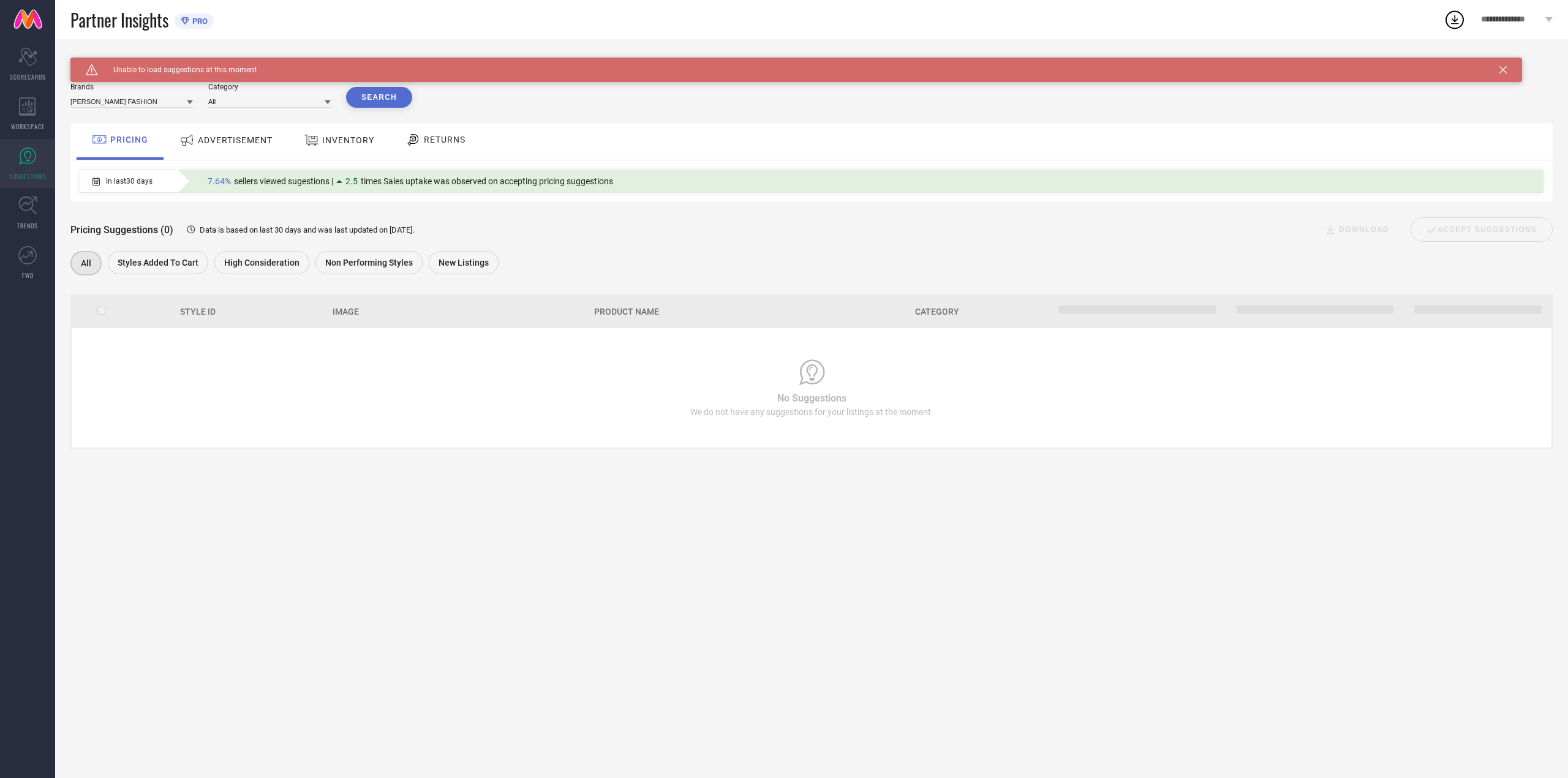
click at [233, 148] on div "ADVERTISEMENT" at bounding box center [226, 140] width 99 height 22
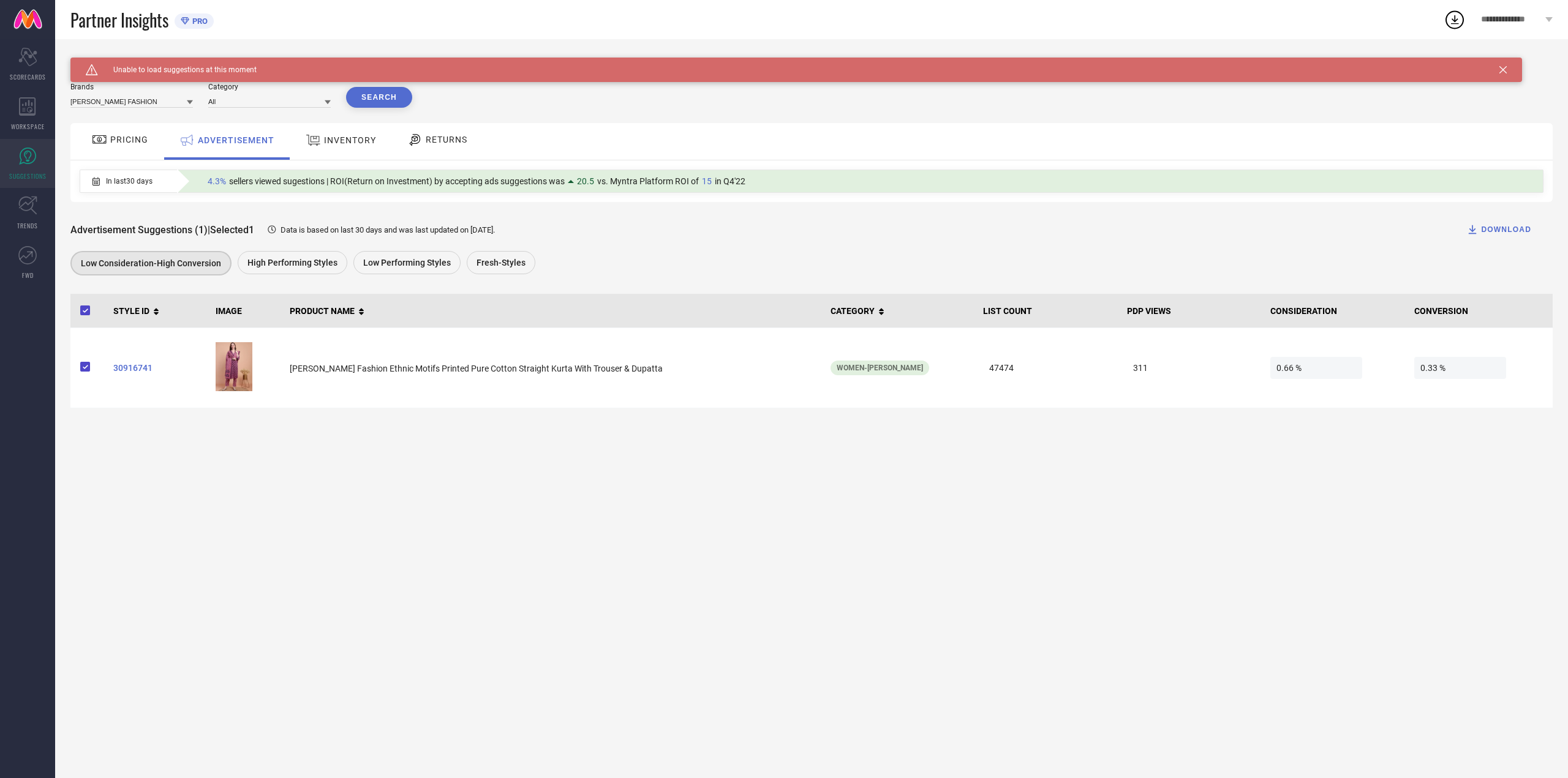
click at [357, 133] on div "INVENTORY" at bounding box center [341, 140] width 76 height 22
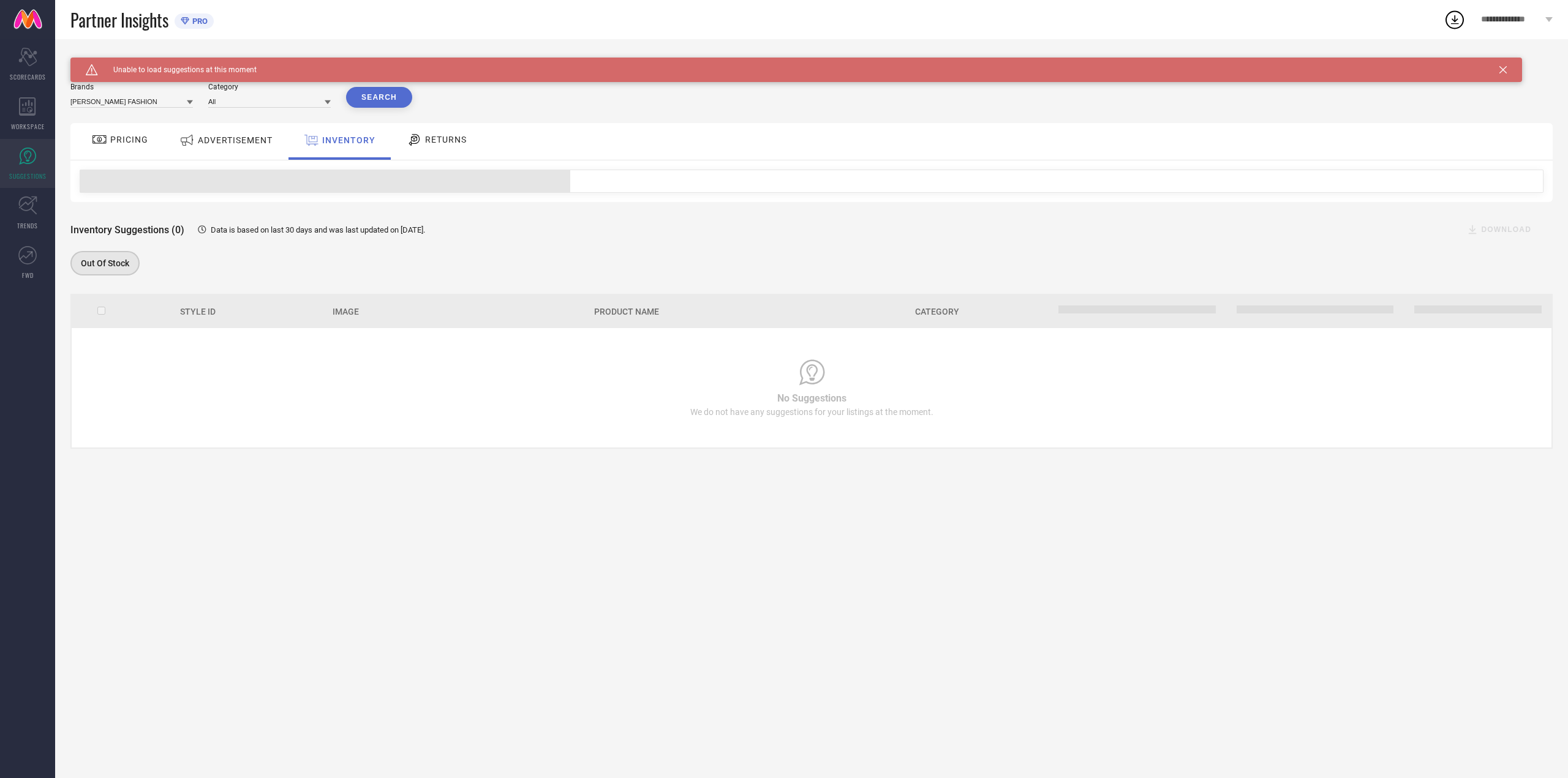
click at [430, 140] on span "RETURNS" at bounding box center [446, 139] width 41 height 10
click at [33, 119] on div "WORKSPACE" at bounding box center [27, 114] width 55 height 49
